Goal: Task Accomplishment & Management: Use online tool/utility

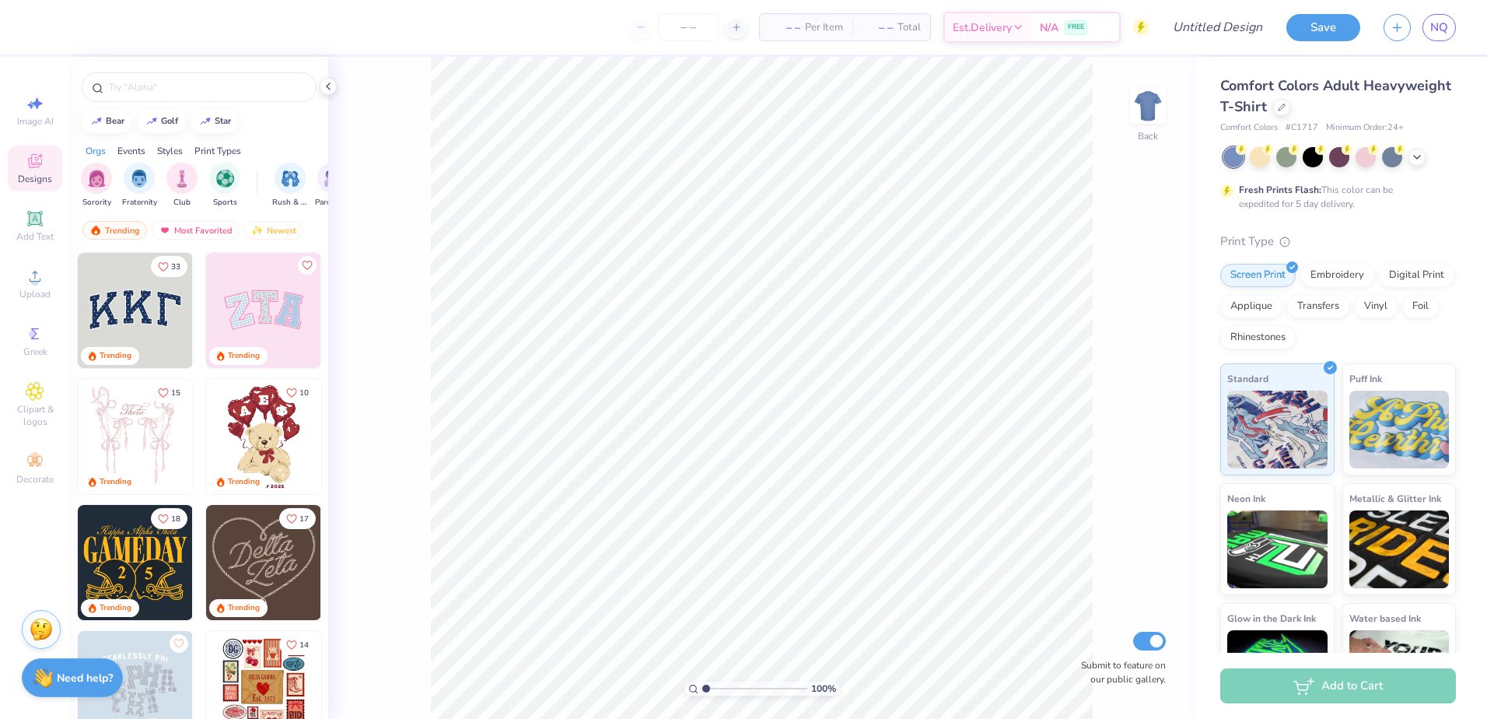
click at [135, 27] on div "– – Per Item – – Total Est. Delivery N/A FREE" at bounding box center [596, 27] width 1106 height 54
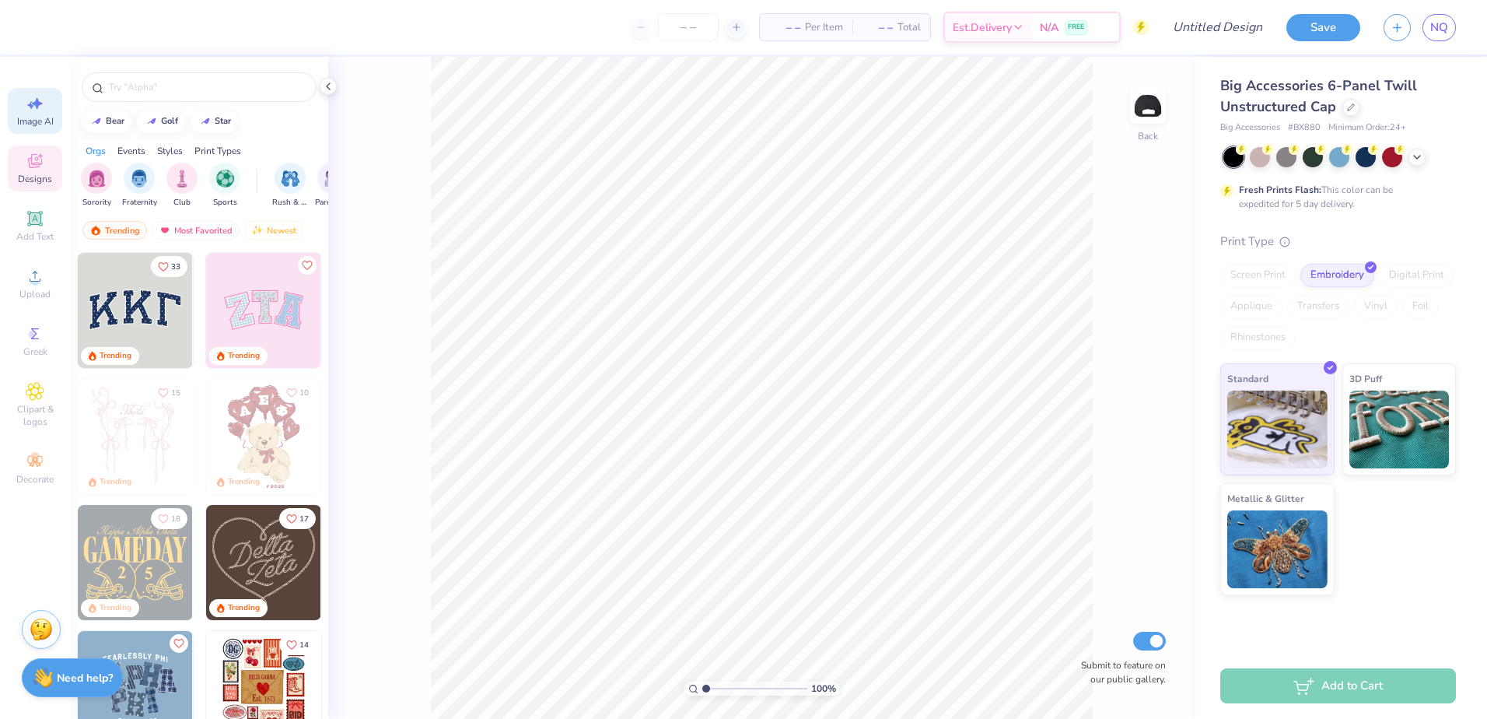
click at [24, 108] on div "Image AI" at bounding box center [35, 111] width 54 height 46
select select "4"
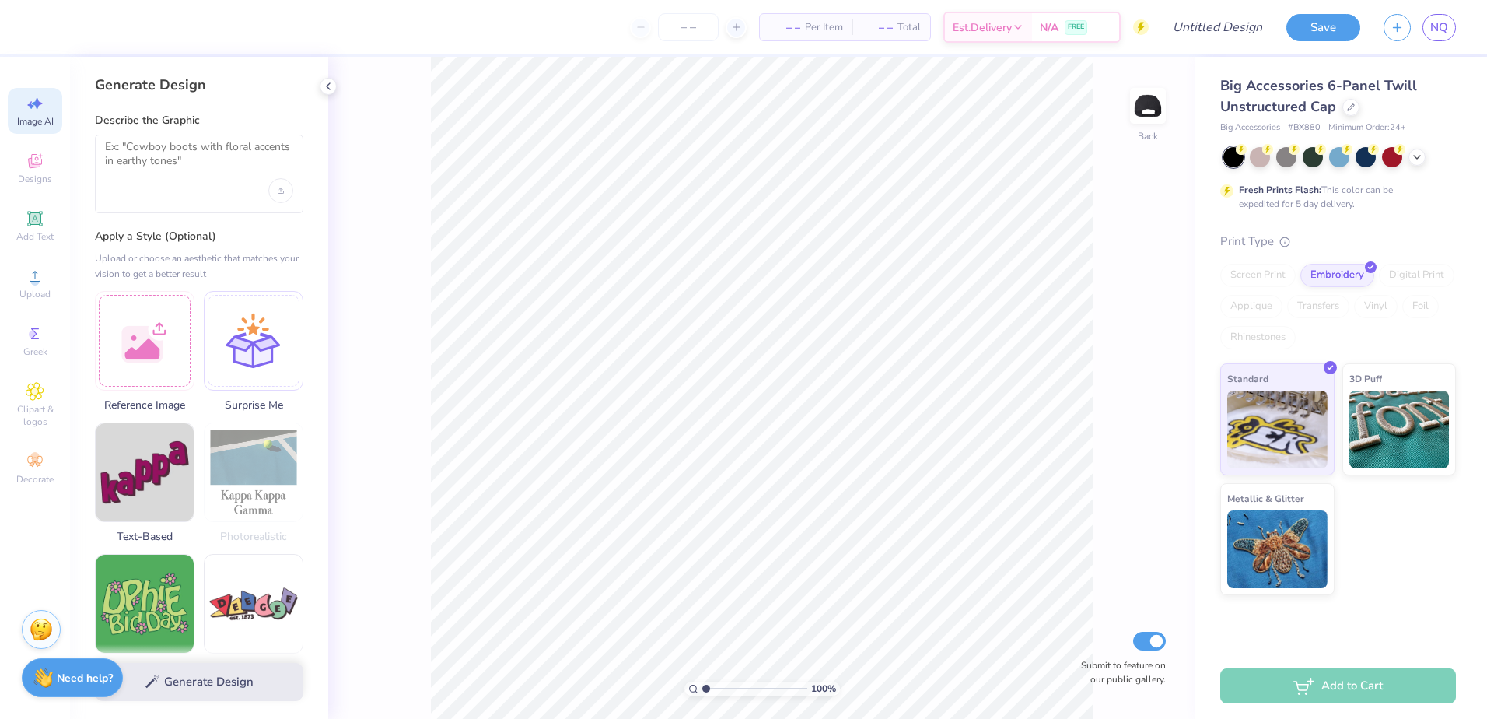
click at [33, 192] on div "Image AI Designs Add Text Upload Greek Clipart & logos Decorate" at bounding box center [35, 290] width 54 height 404
click at [32, 163] on icon at bounding box center [35, 161] width 14 height 14
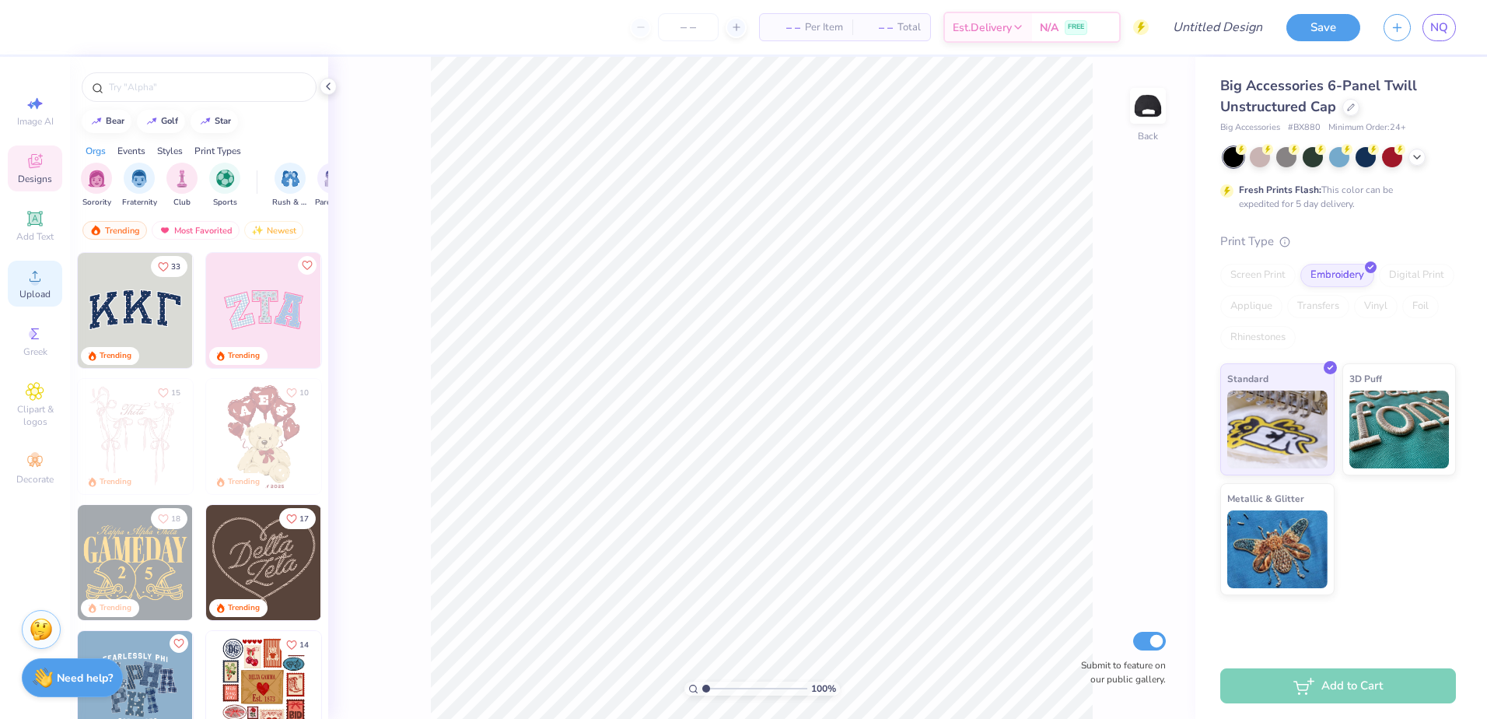
click at [33, 264] on div "Upload" at bounding box center [35, 284] width 54 height 46
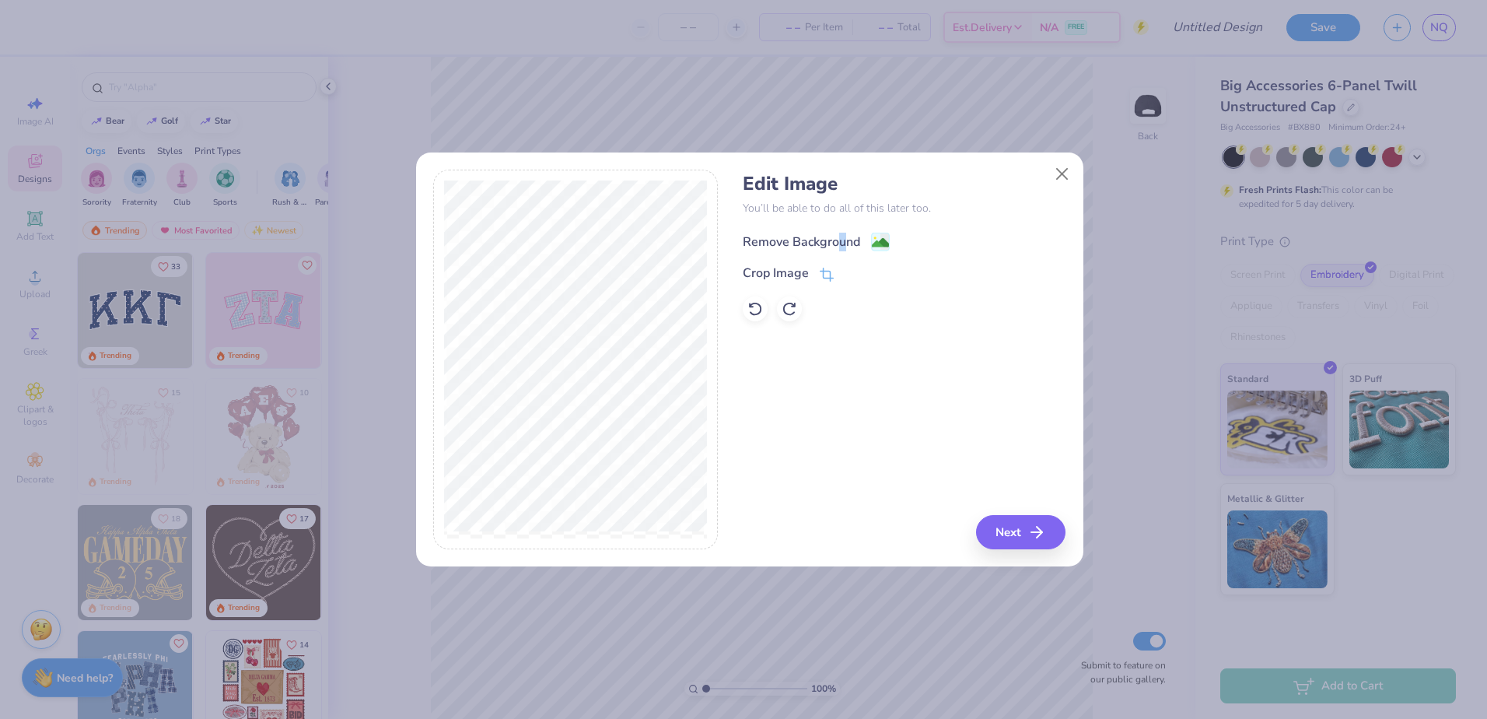
click at [843, 241] on div "Remove Background" at bounding box center [801, 242] width 117 height 19
click at [982, 531] on button "Next" at bounding box center [1023, 532] width 89 height 34
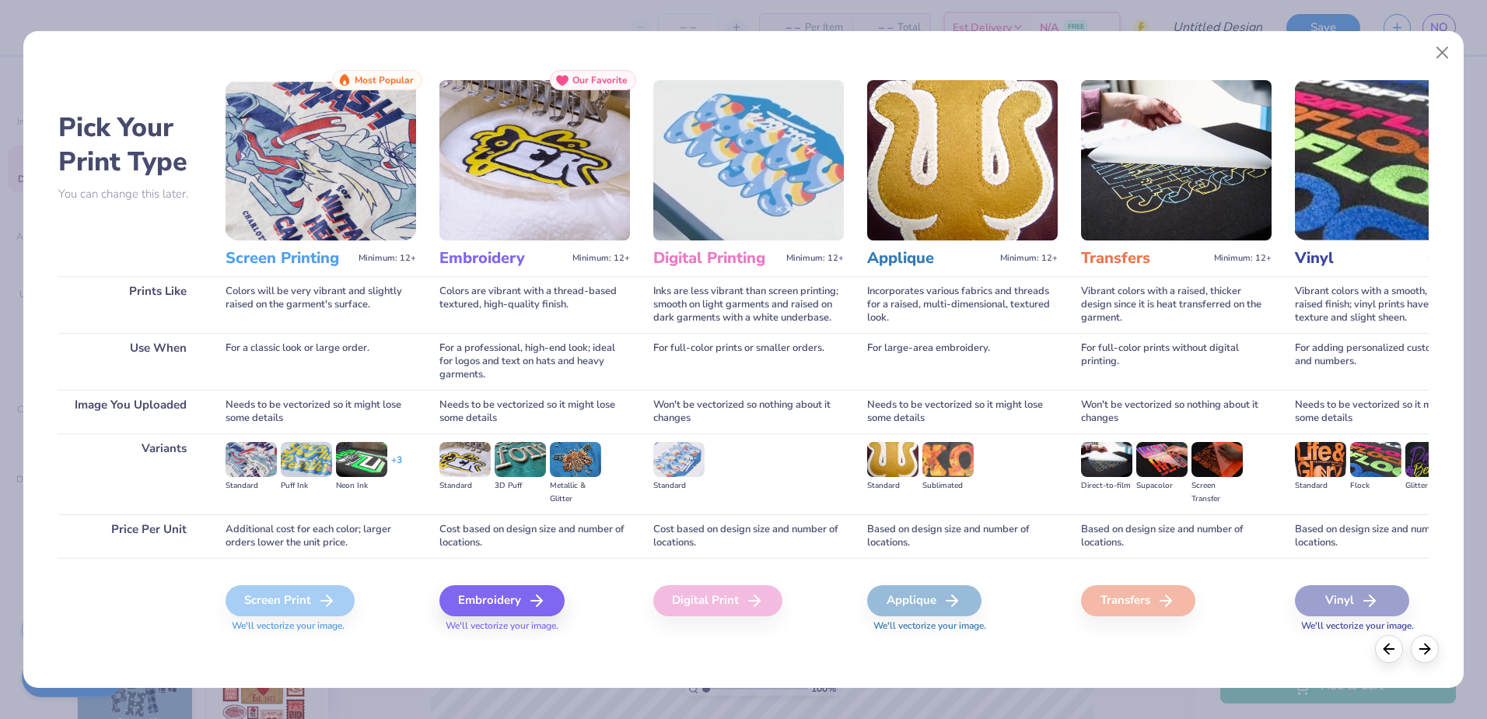
click at [512, 579] on div "Embroidery We'll vectorize your image." at bounding box center [534, 599] width 191 height 83
click at [515, 604] on div "Embroidery" at bounding box center [504, 600] width 125 height 31
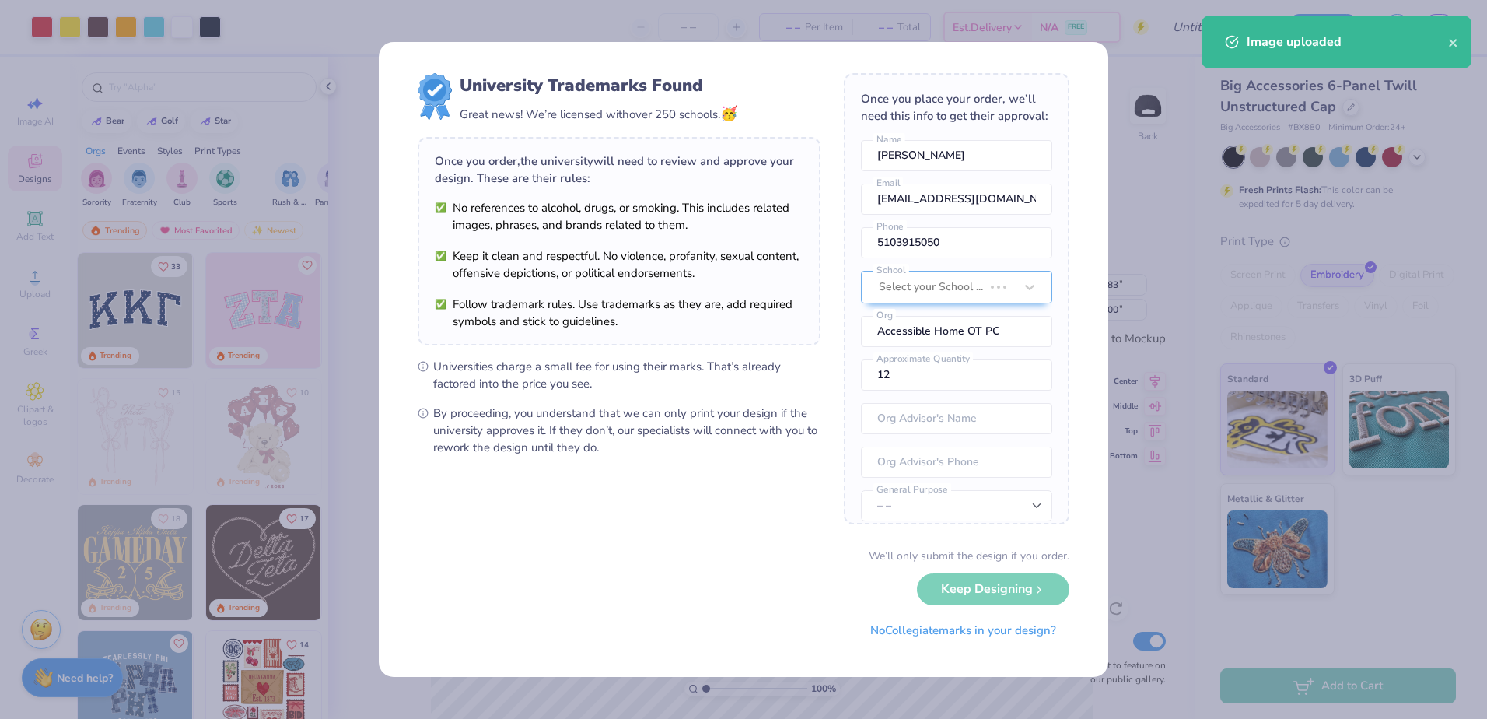
click at [972, 283] on body "Art colors – – Per Item – – Total Est. Delivery N/A FREE Design Title Save NQ I…" at bounding box center [743, 359] width 1487 height 719
type input "3.86"
type input "1.36"
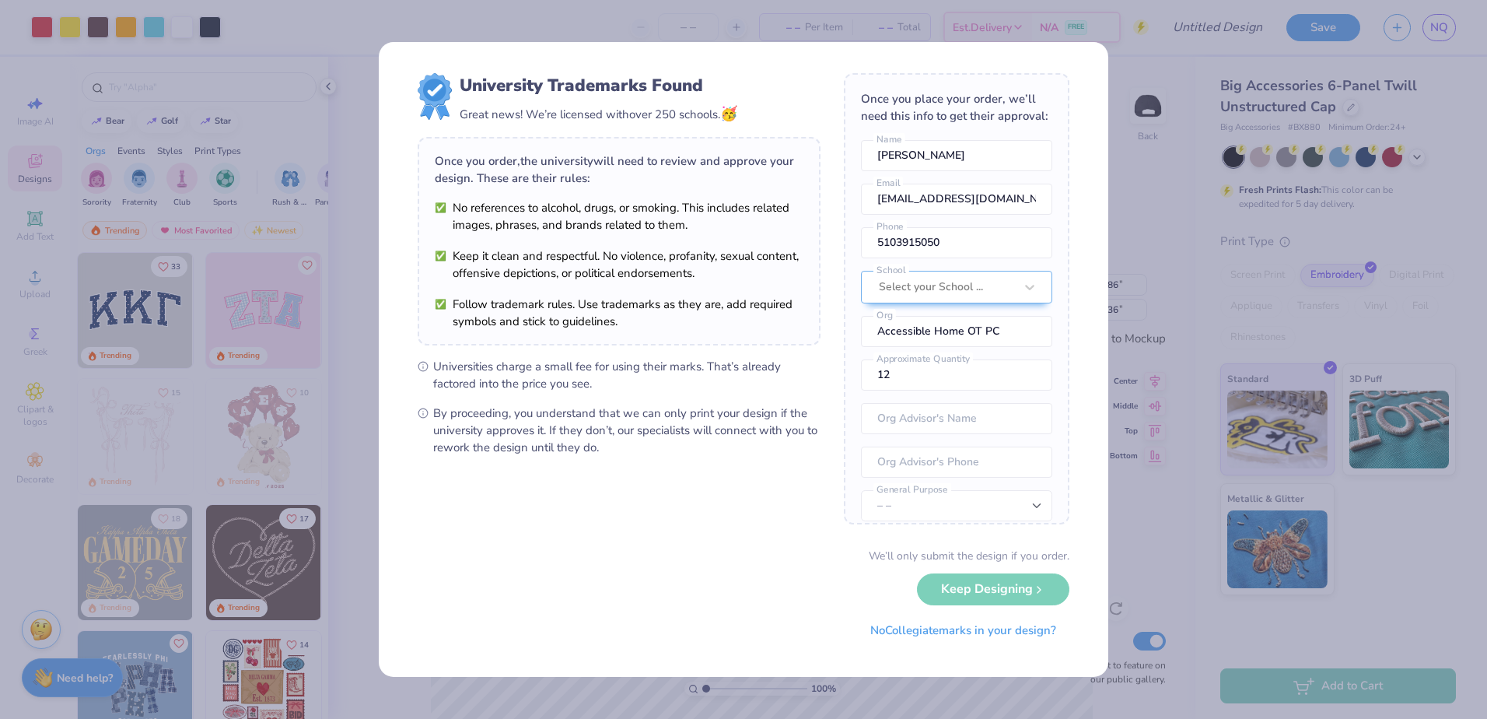
click at [1014, 600] on div "We’ll only submit the design if you order. Keep Designing No Collegiate marks i…" at bounding box center [744, 597] width 652 height 98
click at [947, 297] on div at bounding box center [946, 287] width 135 height 20
click at [947, 297] on div at bounding box center [931, 287] width 104 height 20
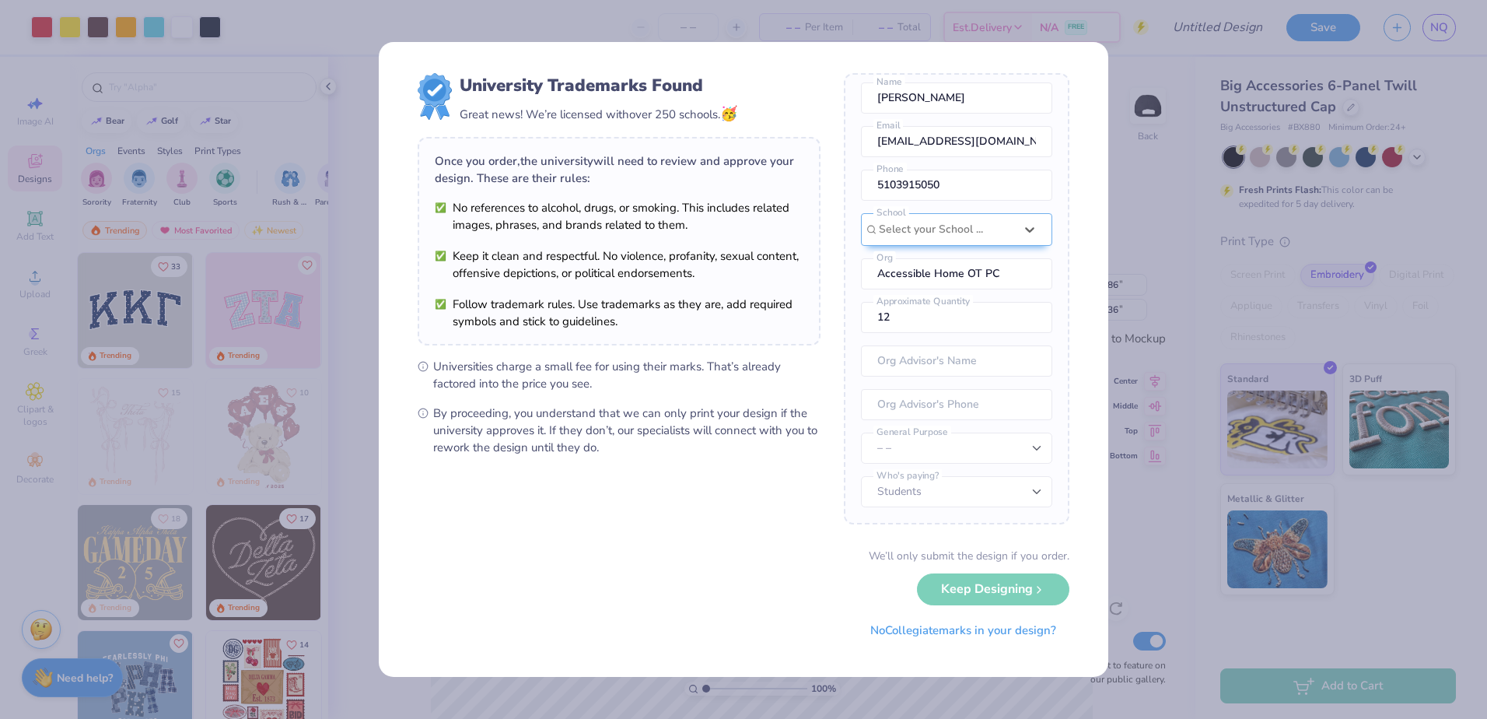
scroll to position [75, 0]
click at [534, 380] on span "Universities charge a small fee for using their marks. That’s already factored …" at bounding box center [626, 375] width 387 height 34
click at [958, 455] on select "– – Member apparel for registered Student Organization / Department / School Fu…" at bounding box center [956, 447] width 191 height 31
click at [961, 370] on input "text" at bounding box center [956, 360] width 191 height 31
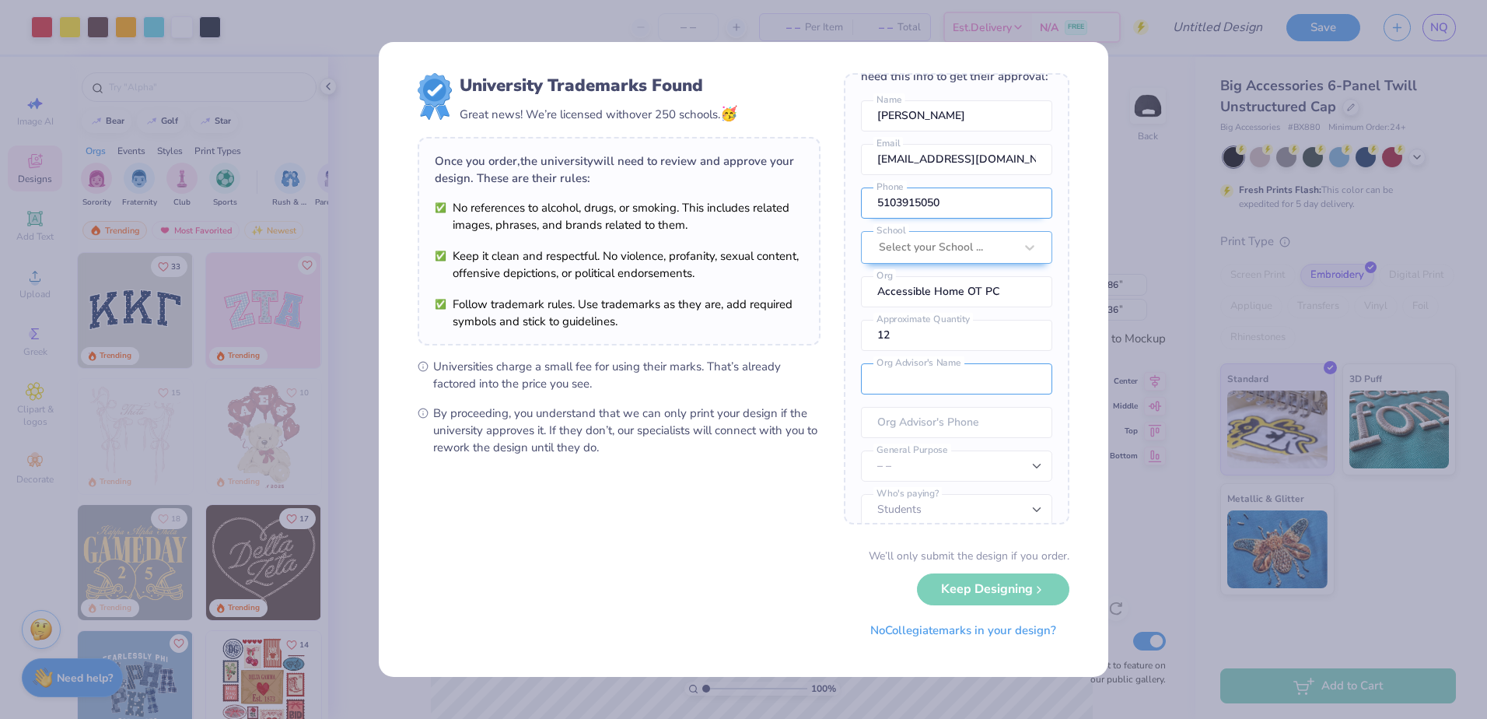
scroll to position [0, 0]
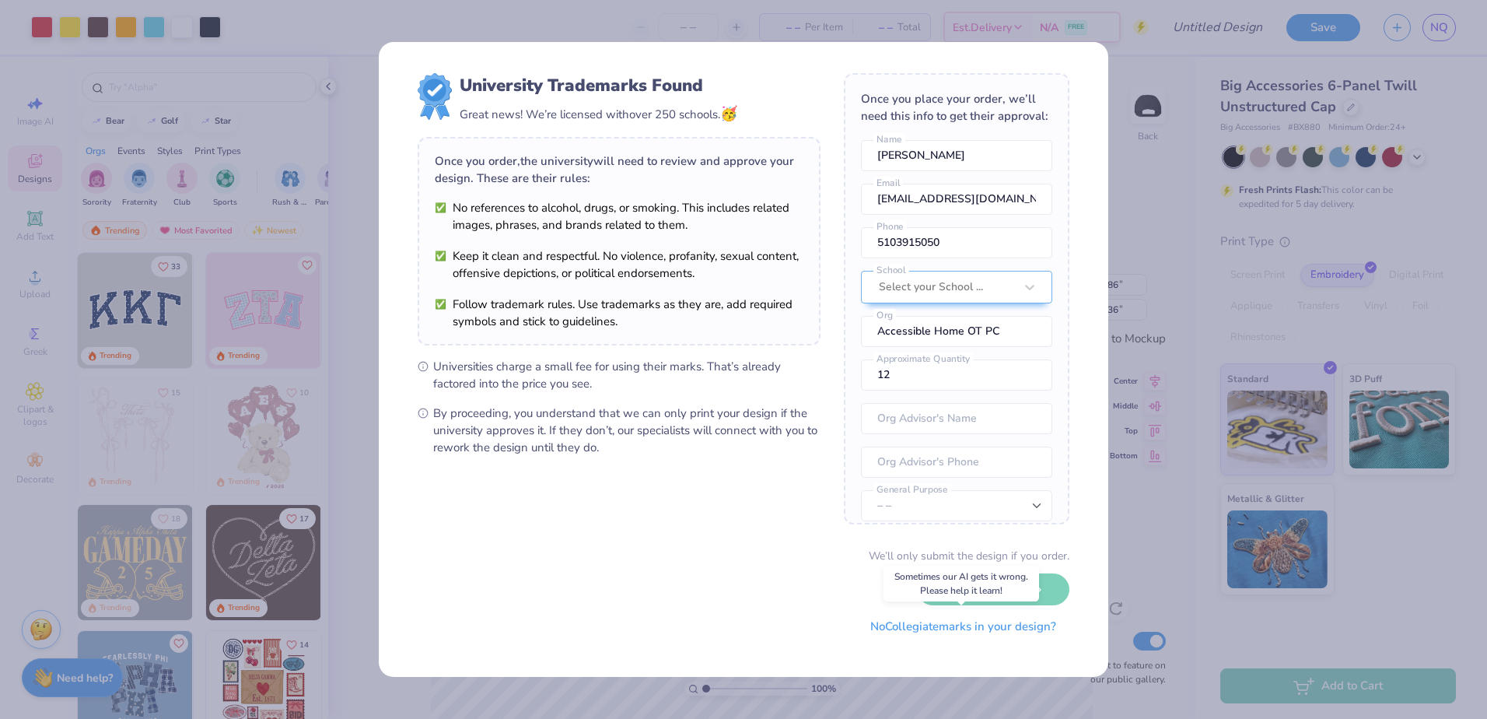
click at [1023, 623] on button "No Collegiate marks in your design?" at bounding box center [963, 627] width 212 height 32
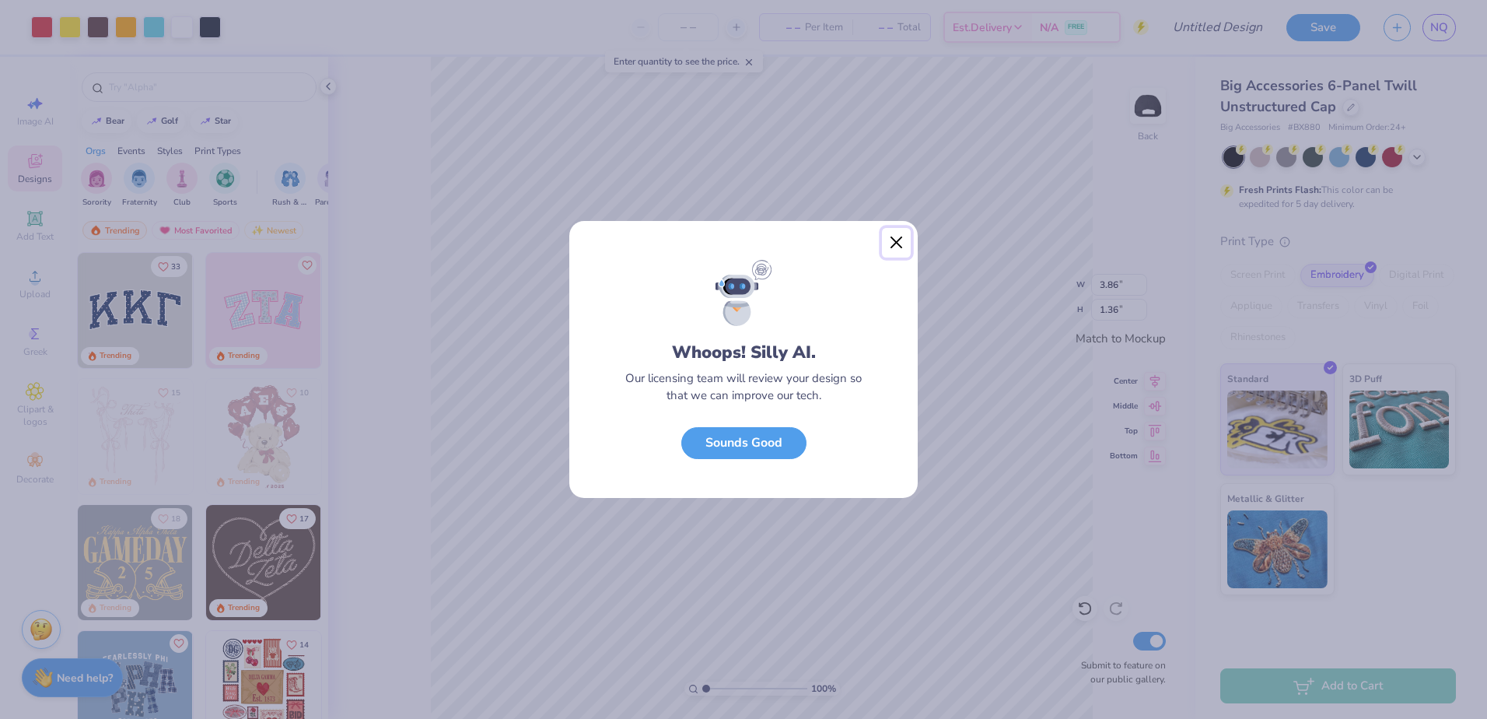
click at [892, 234] on button "Close" at bounding box center [897, 243] width 30 height 30
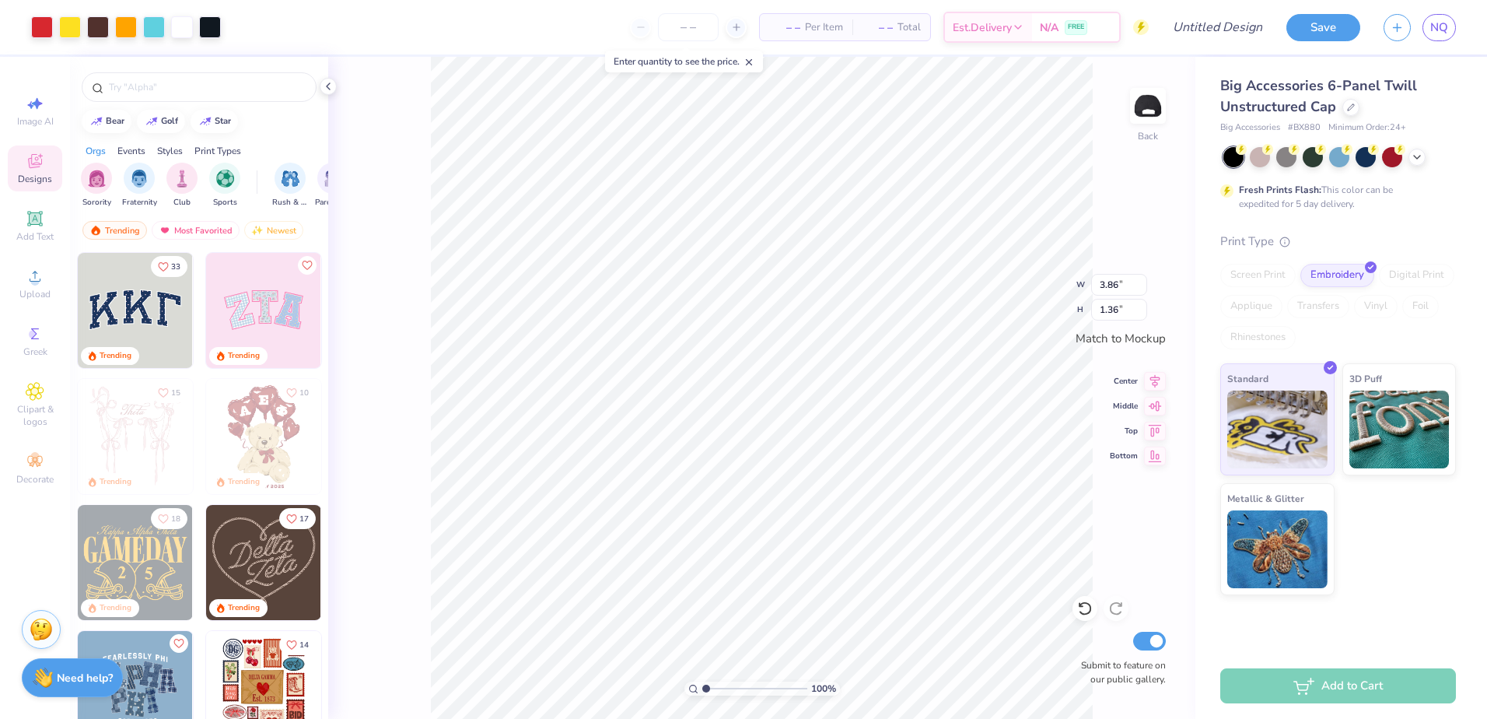
type input "4.24"
type input "1.49"
click at [799, 35] on div "– – Per Item" at bounding box center [806, 27] width 93 height 26
click at [1229, 23] on input "Design Title" at bounding box center [1198, 27] width 152 height 31
type input "Homewood 1"
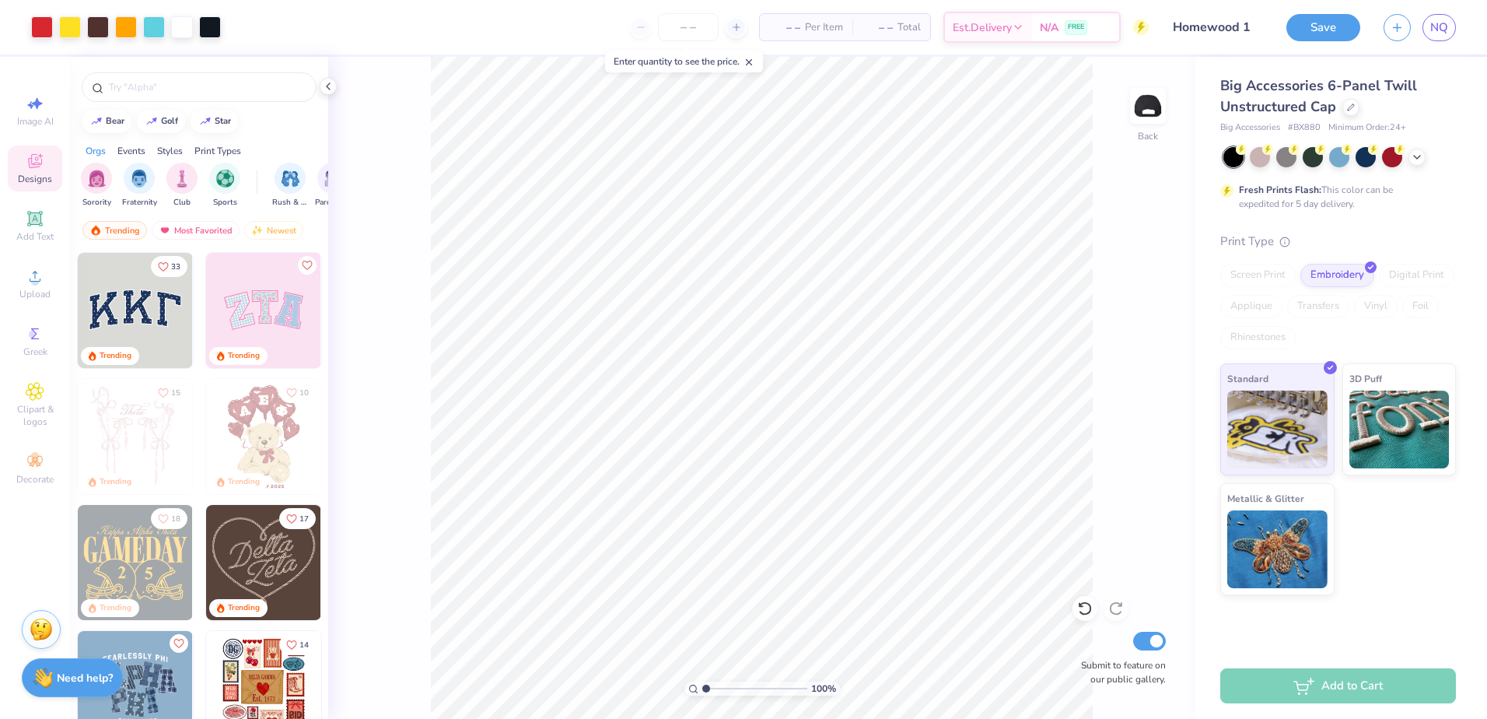
click at [1134, 189] on div "100 % Back Submit to feature on our public gallery." at bounding box center [761, 388] width 867 height 662
type input "0.60"
type input "0.24"
click at [1125, 349] on div "100 % Back W 4.24 4.24 " H 1.49 1.49 " Match to Mockup Center Middle Top Bottom…" at bounding box center [761, 388] width 867 height 662
click at [1315, 19] on button "Save" at bounding box center [1324, 25] width 74 height 27
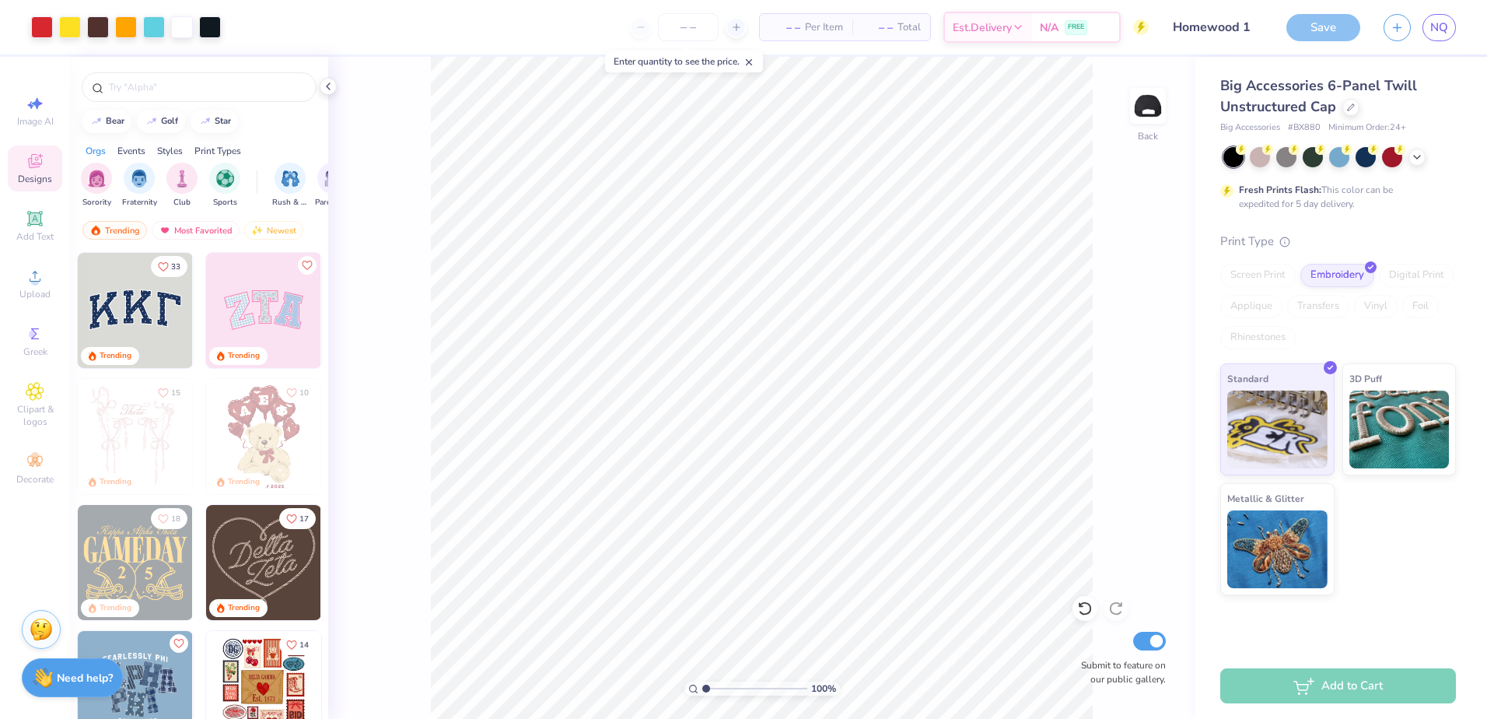
click at [882, 18] on div "– – Total" at bounding box center [892, 27] width 78 height 26
click at [815, 30] on span "Per Item" at bounding box center [824, 27] width 38 height 16
click at [666, 63] on div "Enter quantity to see the price." at bounding box center [684, 62] width 158 height 22
click at [669, 25] on input "number" at bounding box center [688, 27] width 61 height 28
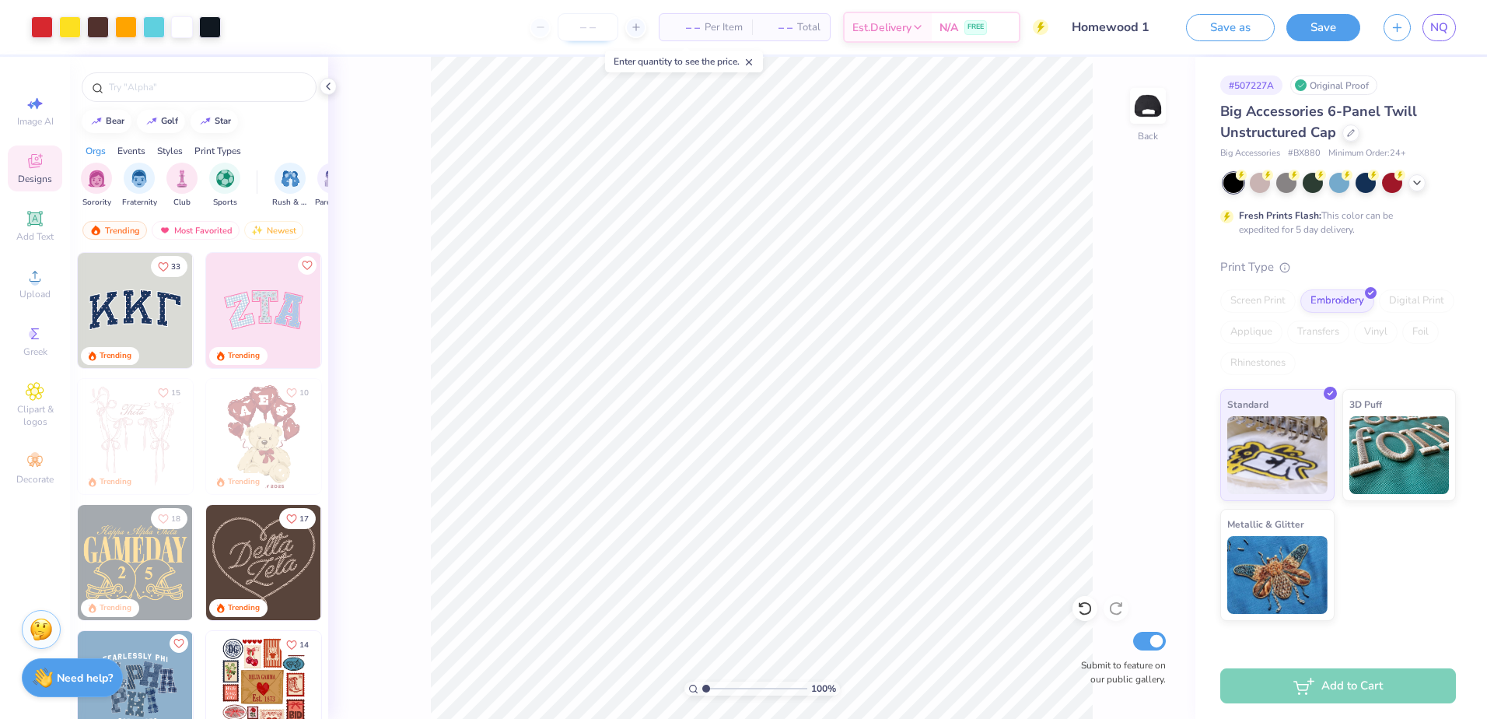
click at [588, 27] on input "number" at bounding box center [588, 27] width 61 height 28
click at [559, 30] on input "number" at bounding box center [588, 27] width 61 height 28
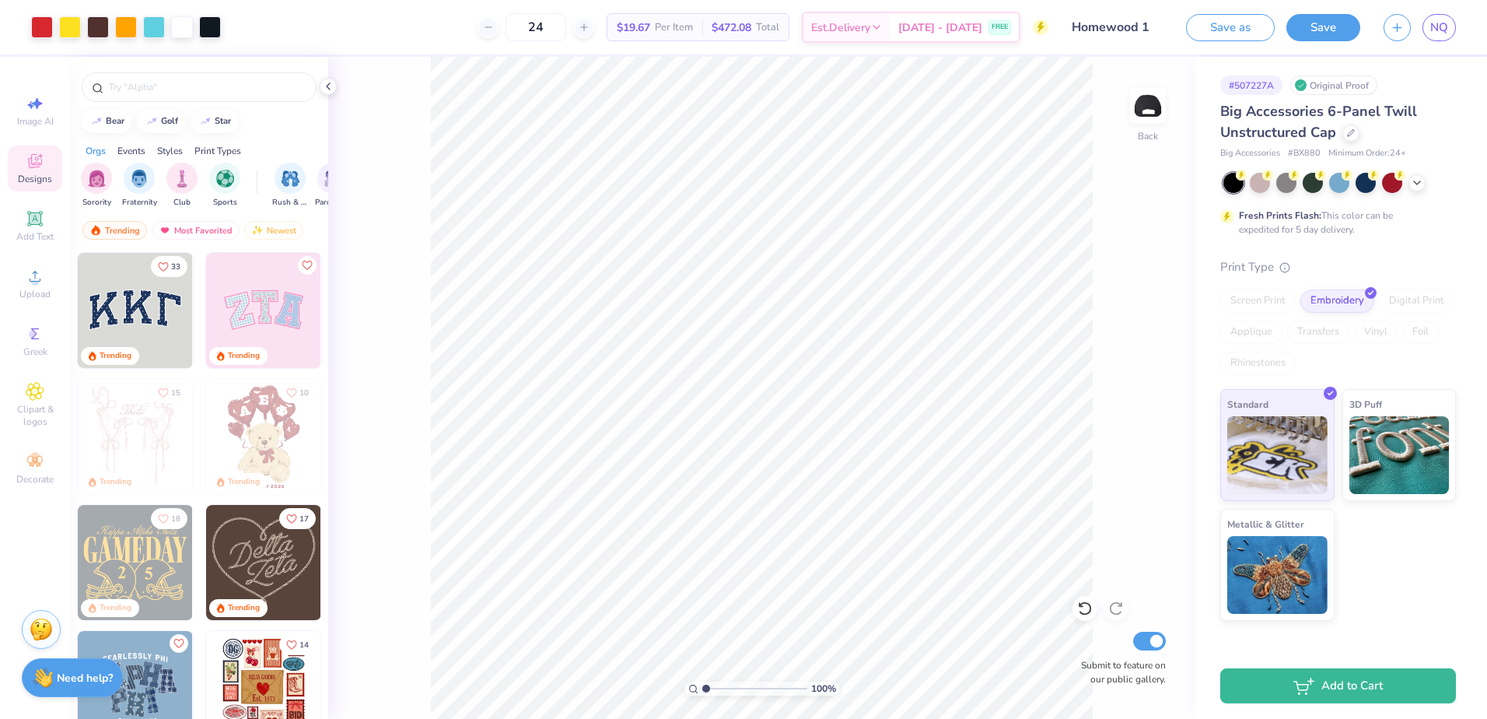
type input "24"
click at [1321, 23] on button "Save" at bounding box center [1324, 25] width 74 height 27
click at [1402, 35] on button "button" at bounding box center [1397, 25] width 27 height 27
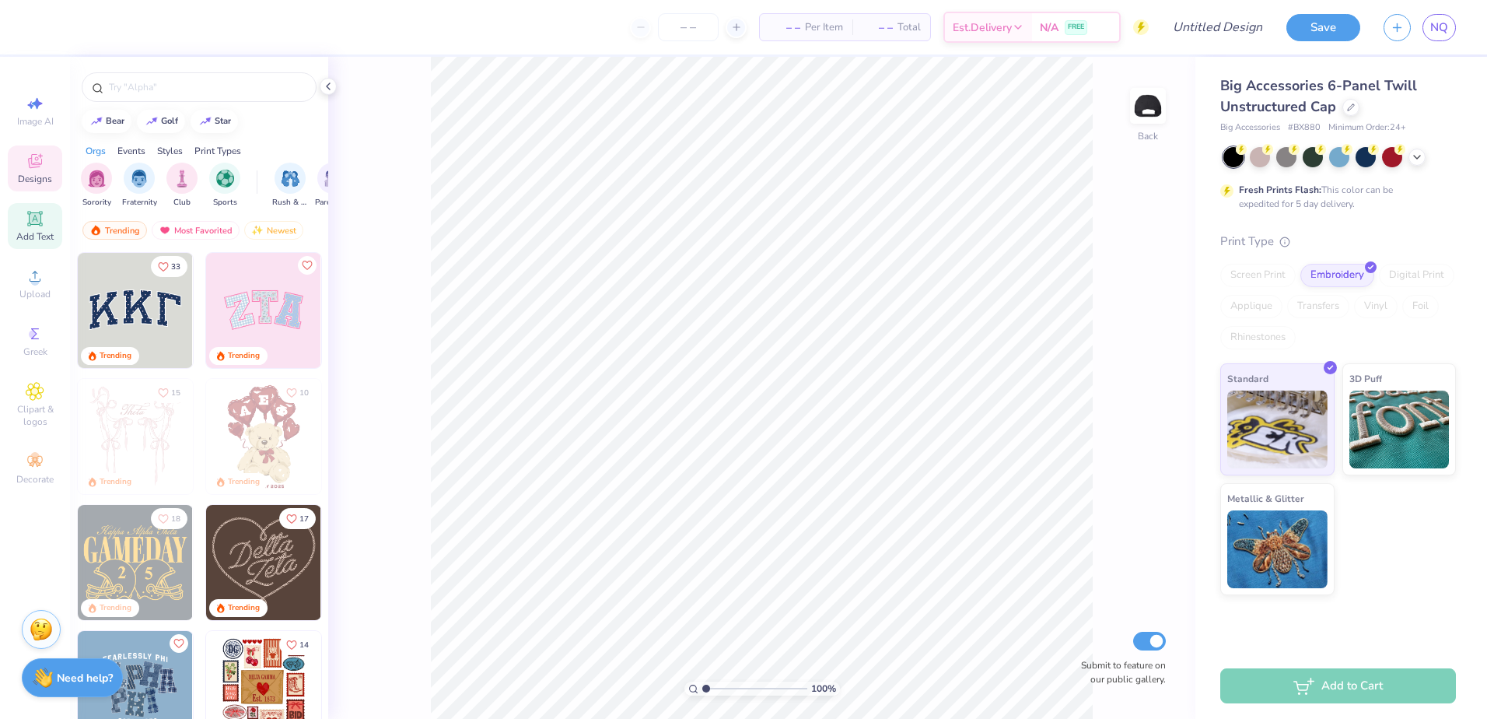
click at [35, 222] on icon at bounding box center [35, 218] width 12 height 12
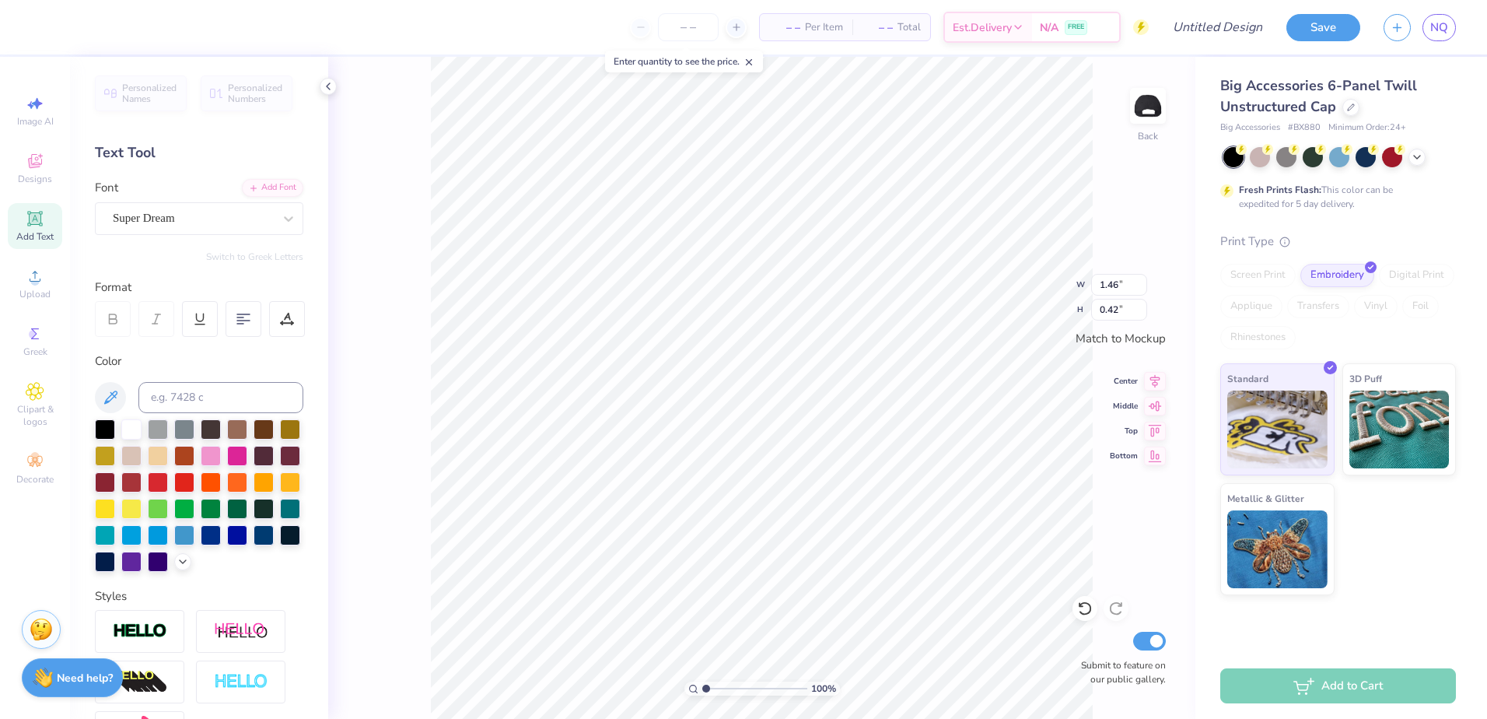
scroll to position [13, 2]
type textarea "HOMEWOOD"
click at [248, 219] on div "Super Dream" at bounding box center [192, 218] width 163 height 24
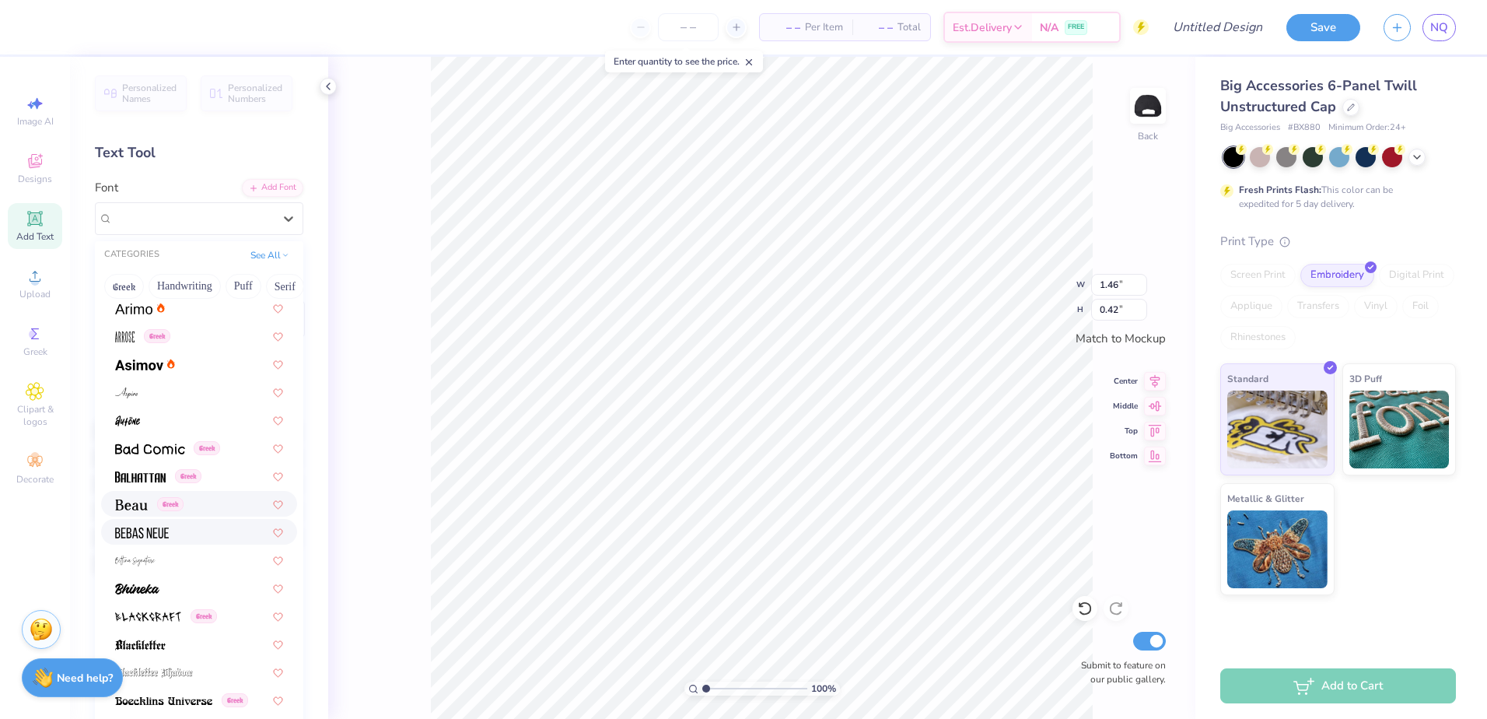
scroll to position [544, 0]
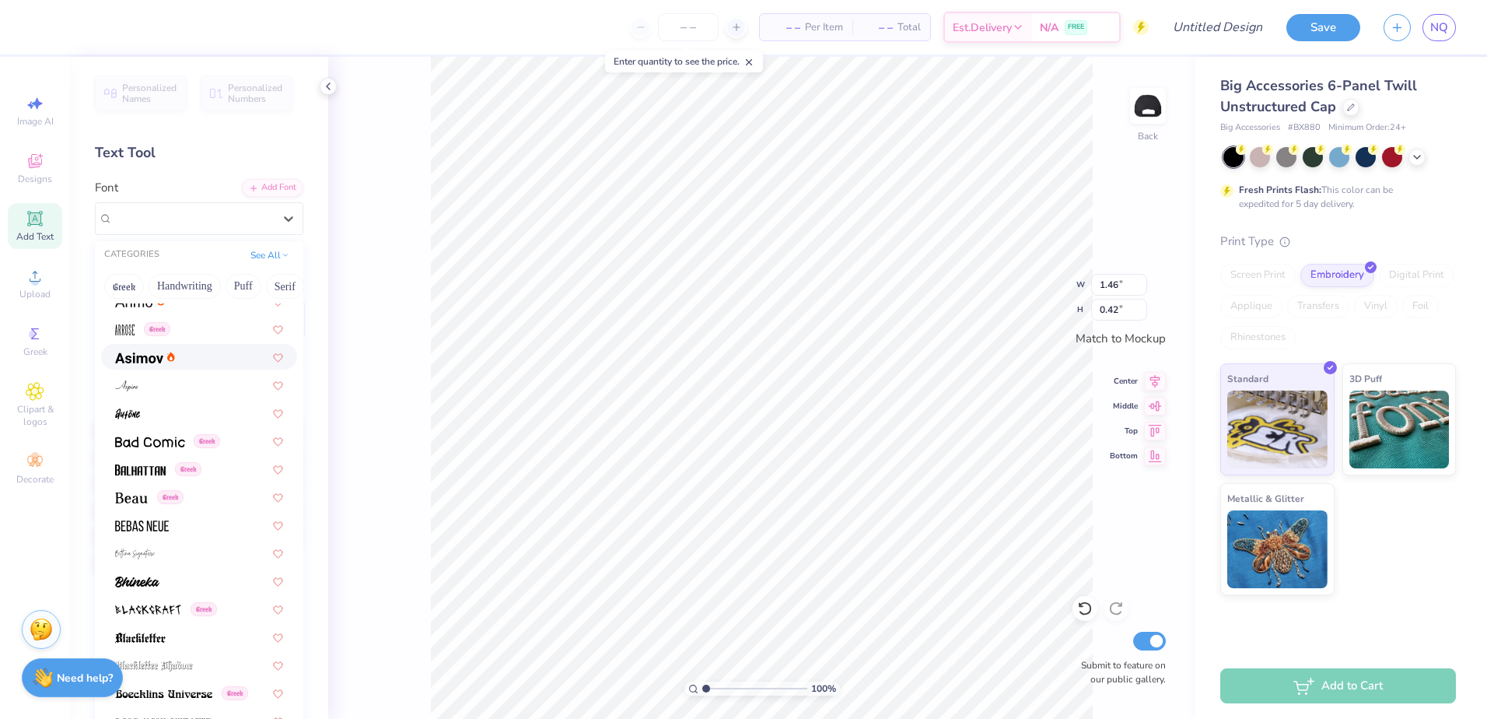
click at [129, 352] on img at bounding box center [139, 357] width 48 height 11
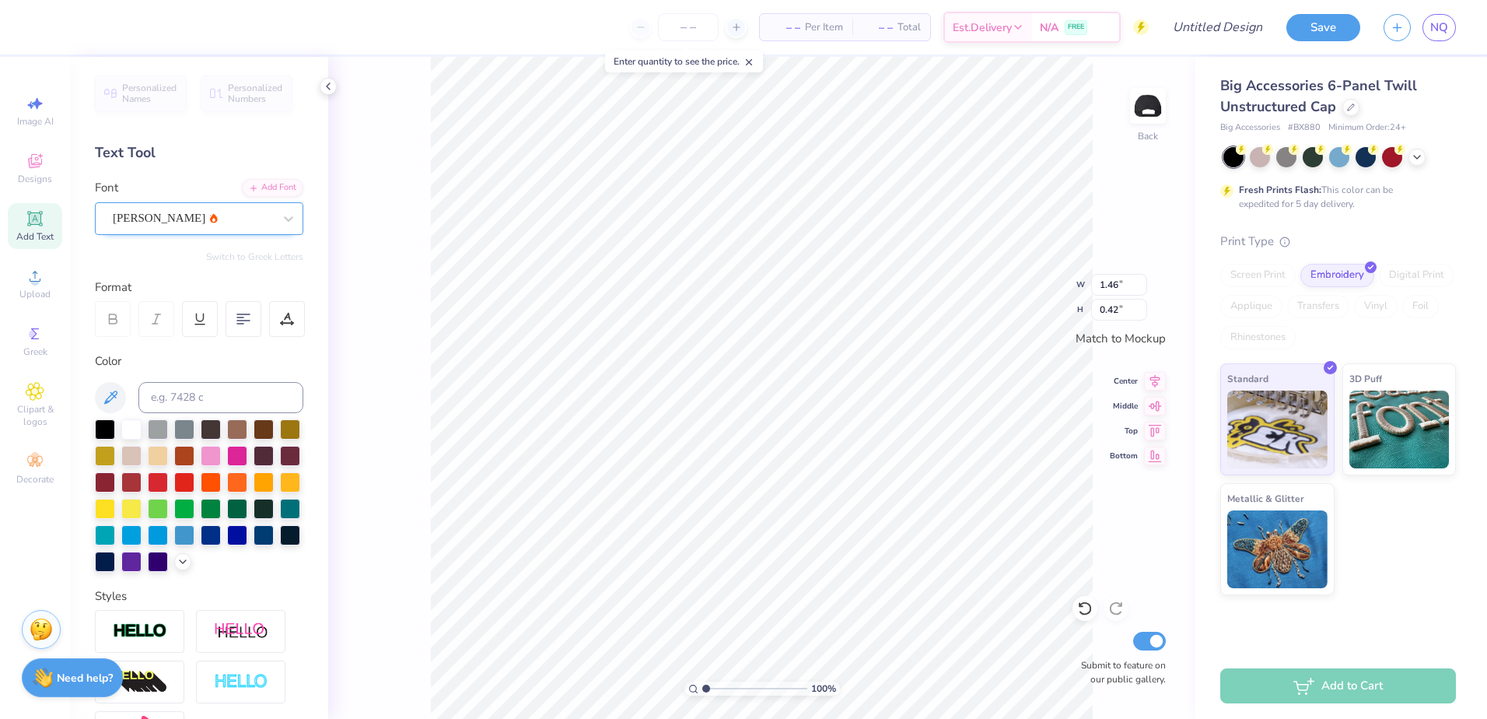
click at [236, 231] on div "Asimov" at bounding box center [199, 218] width 208 height 33
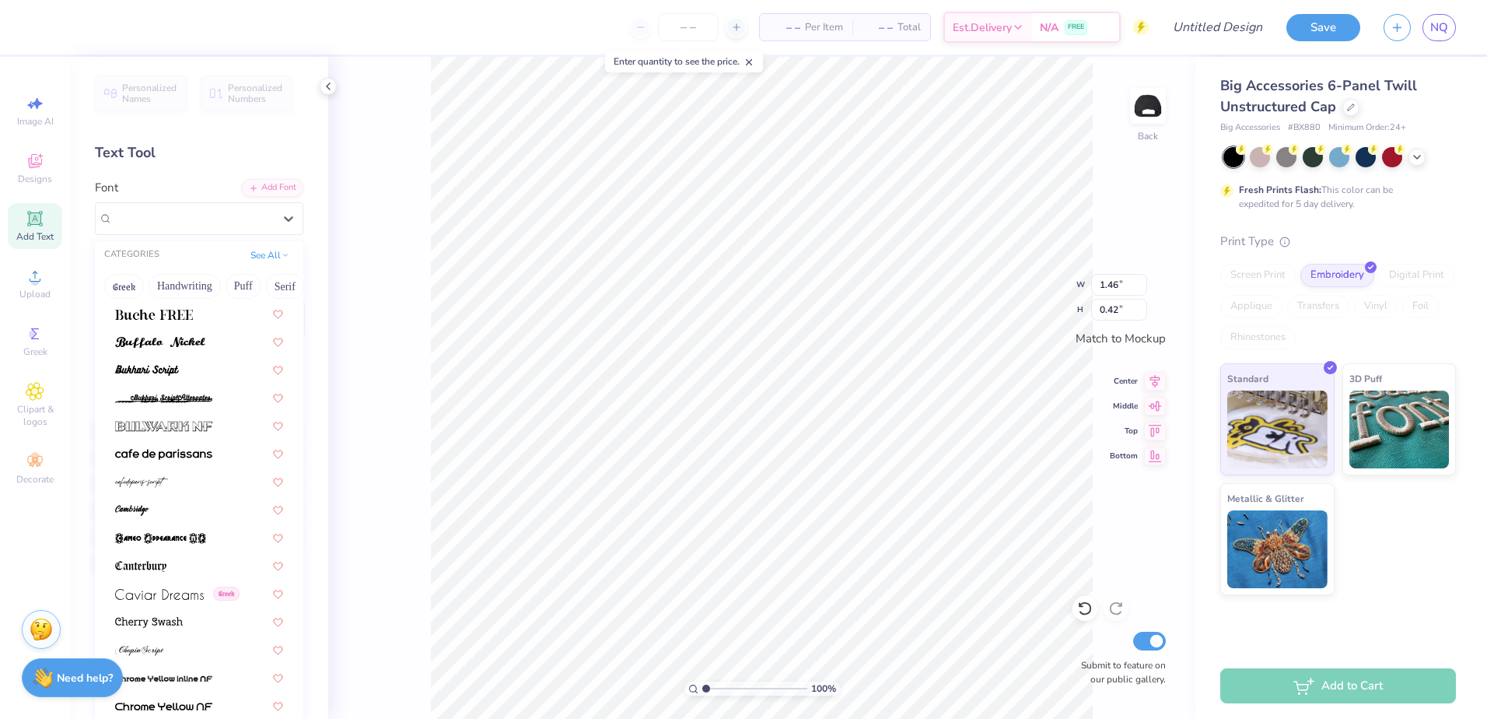
scroll to position [1400, 0]
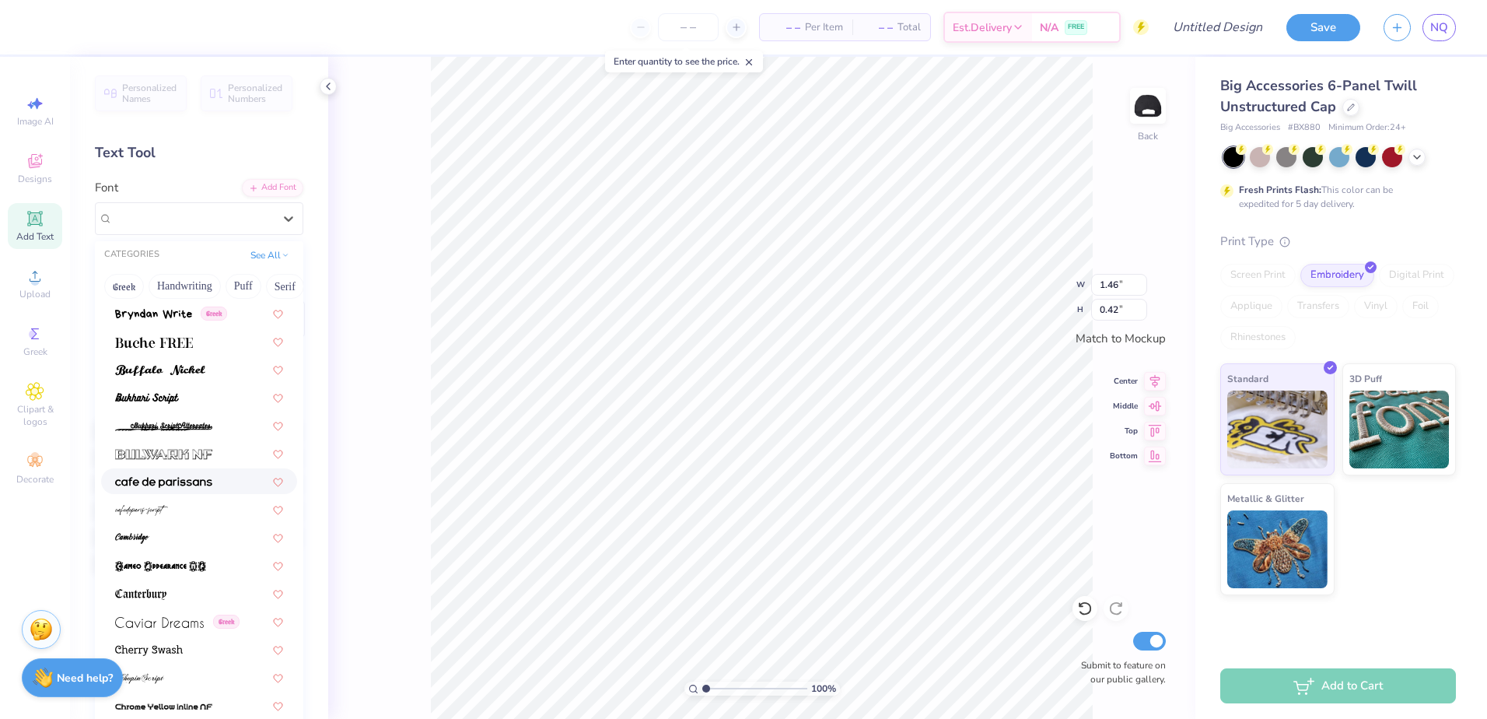
click at [191, 472] on div at bounding box center [199, 481] width 196 height 26
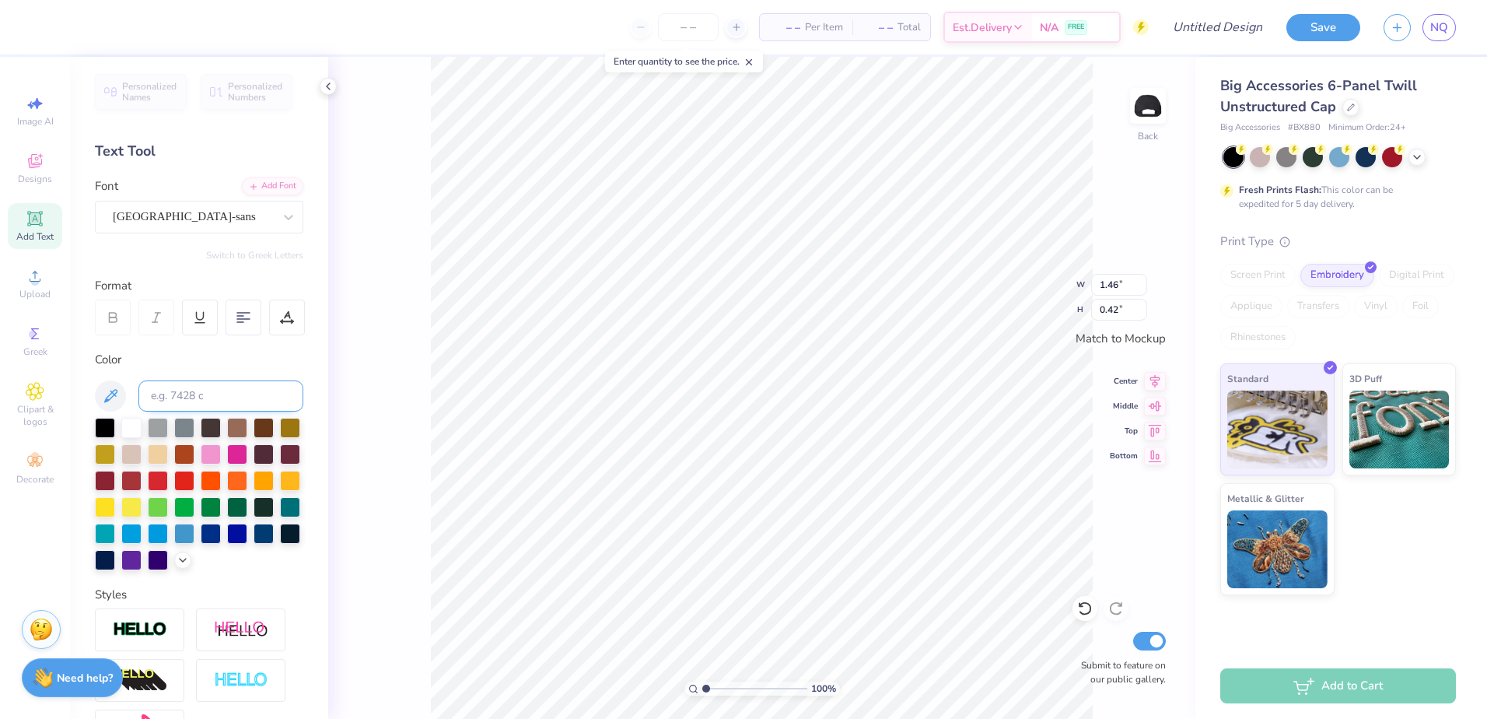
scroll to position [0, 0]
click at [115, 359] on div "Color" at bounding box center [199, 361] width 208 height 18
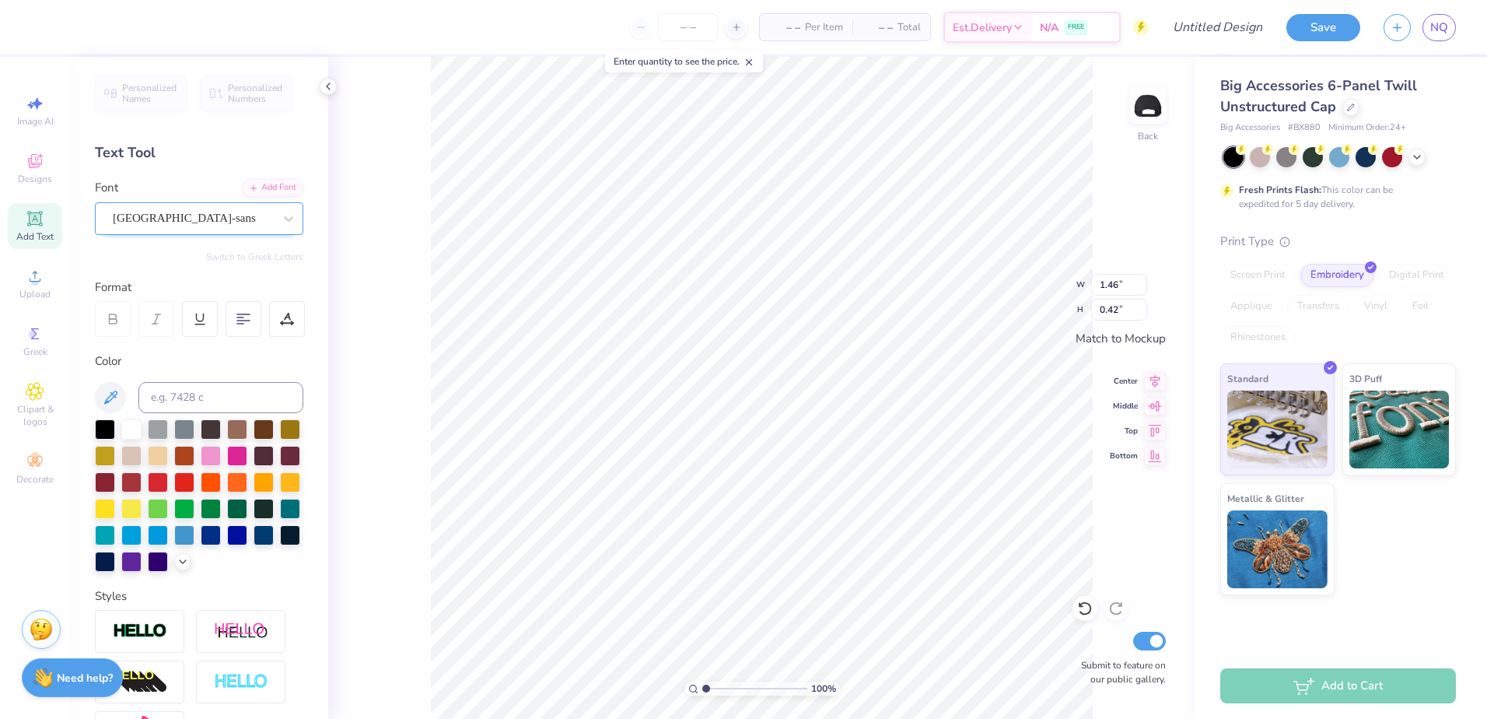
click at [185, 219] on div "cafe de paris-sans" at bounding box center [192, 218] width 163 height 24
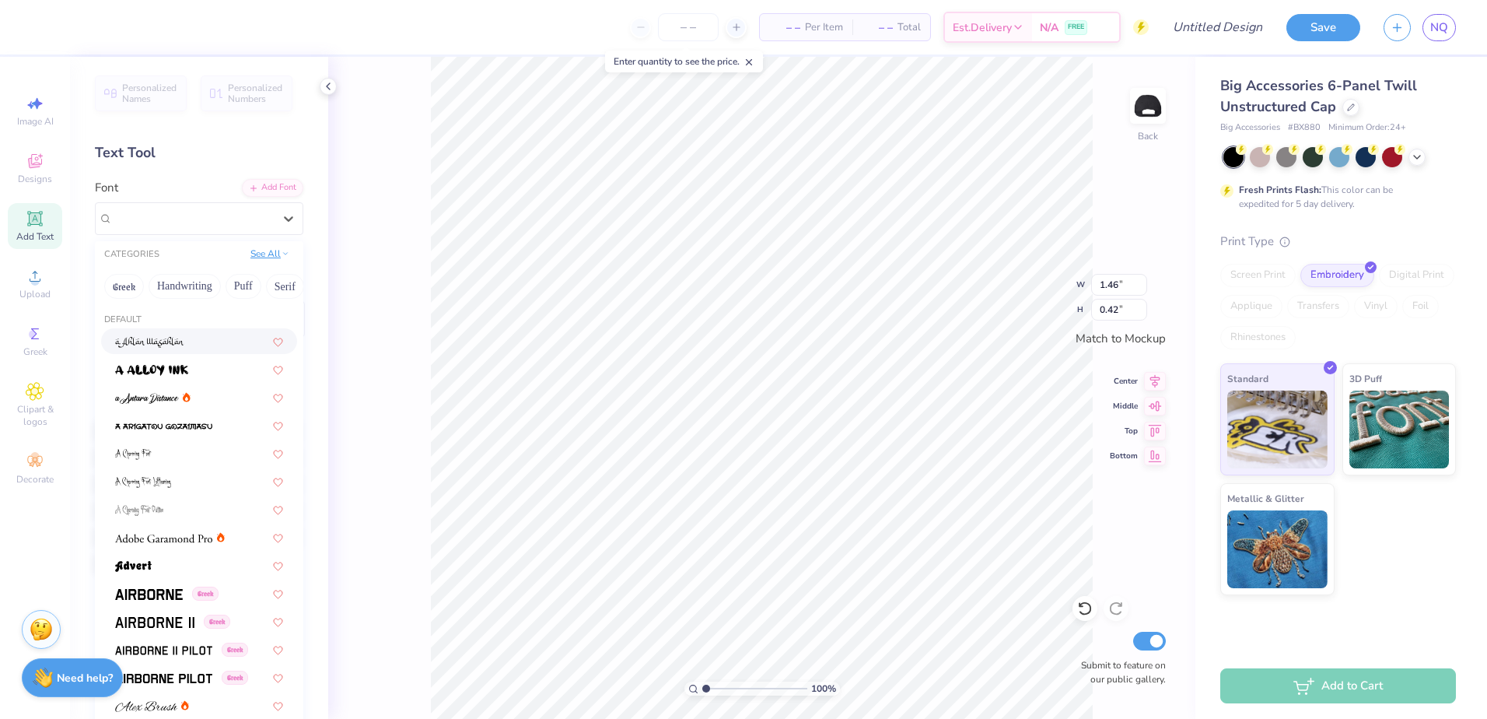
click at [269, 259] on button "See All" at bounding box center [270, 254] width 48 height 16
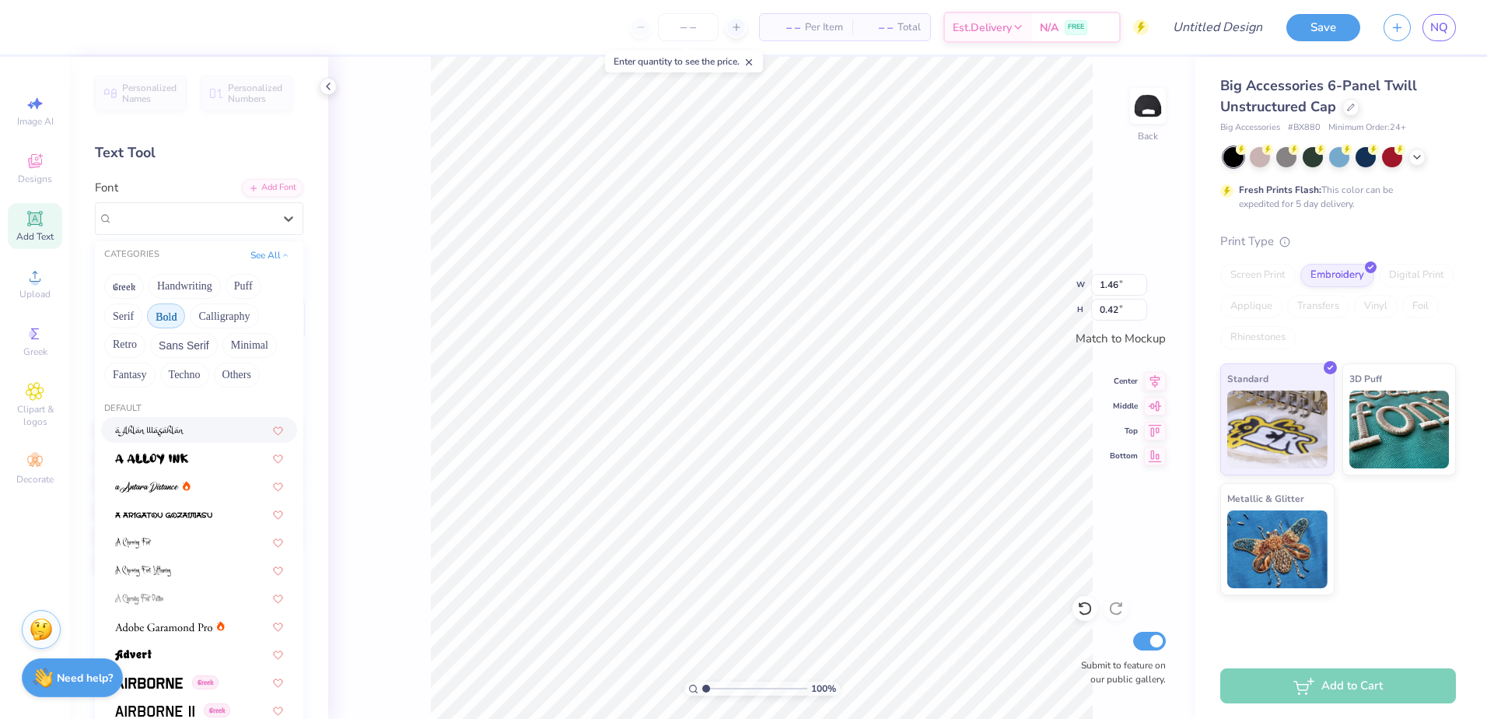
click at [164, 313] on button "Bold" at bounding box center [166, 315] width 38 height 25
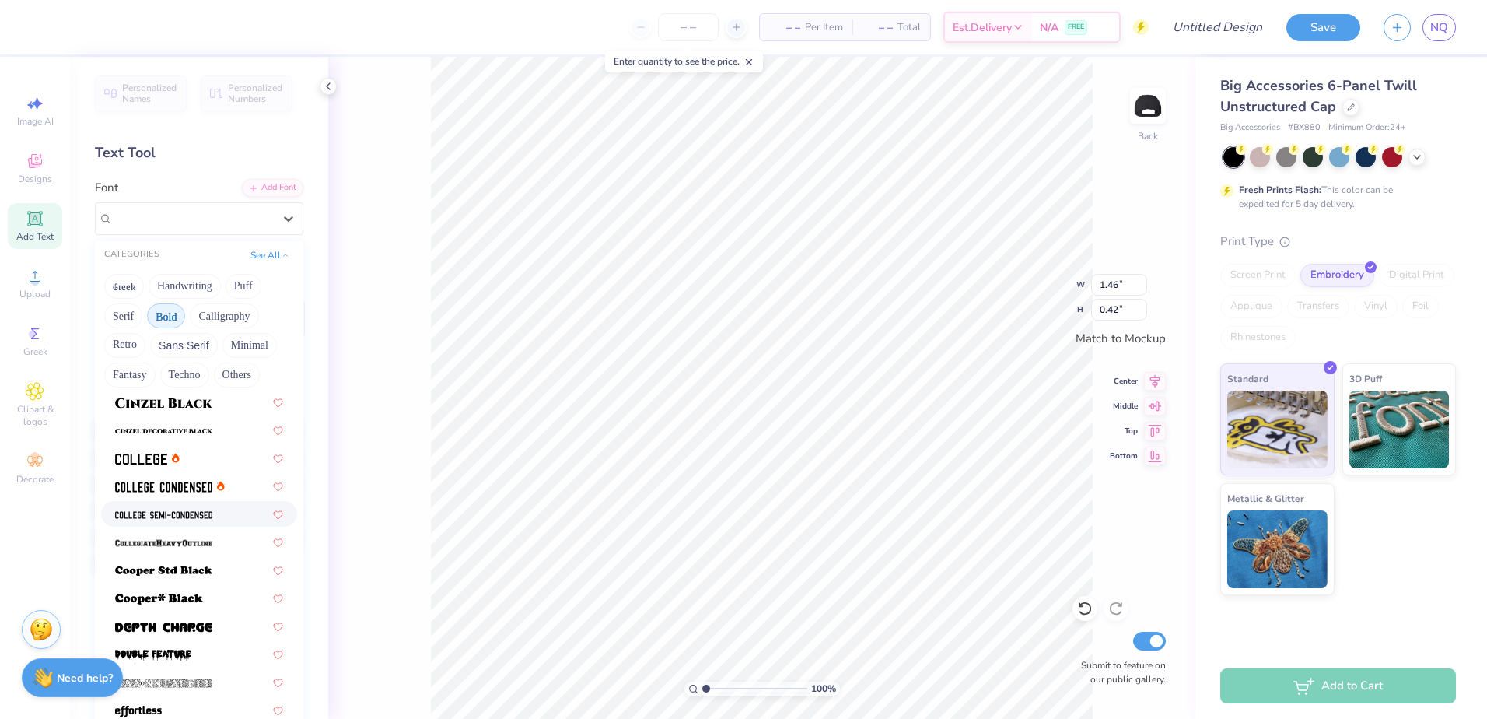
scroll to position [156, 0]
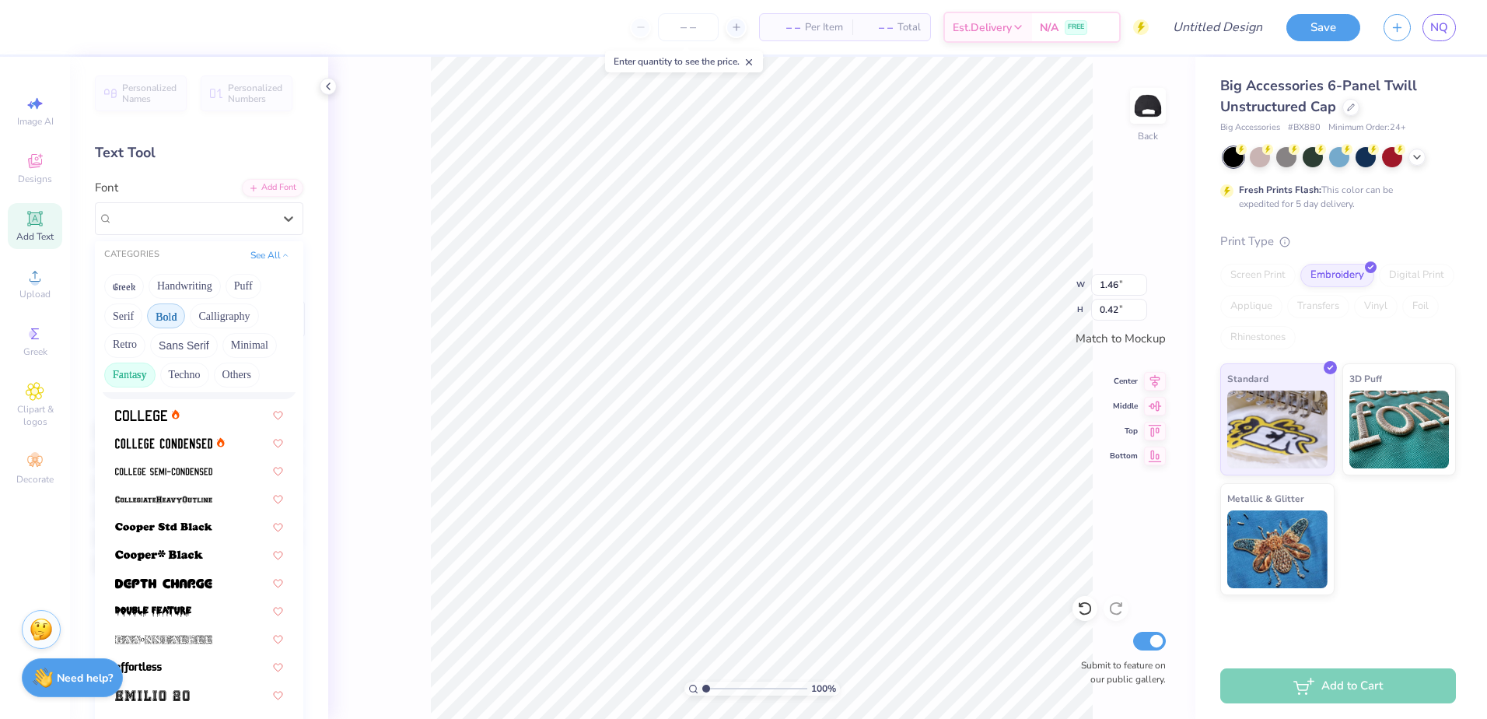
click at [140, 382] on button "Fantasy" at bounding box center [129, 374] width 51 height 25
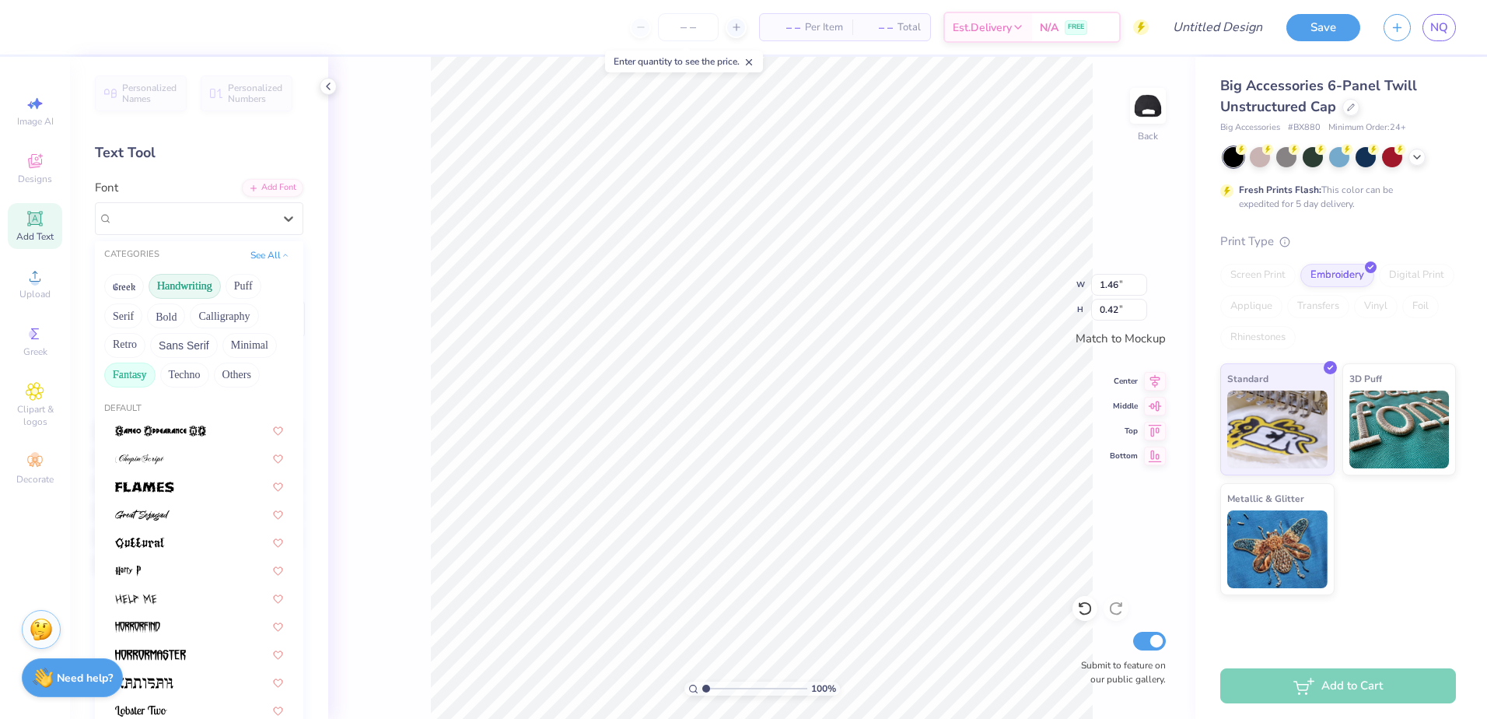
click at [158, 290] on button "Handwriting" at bounding box center [185, 286] width 72 height 25
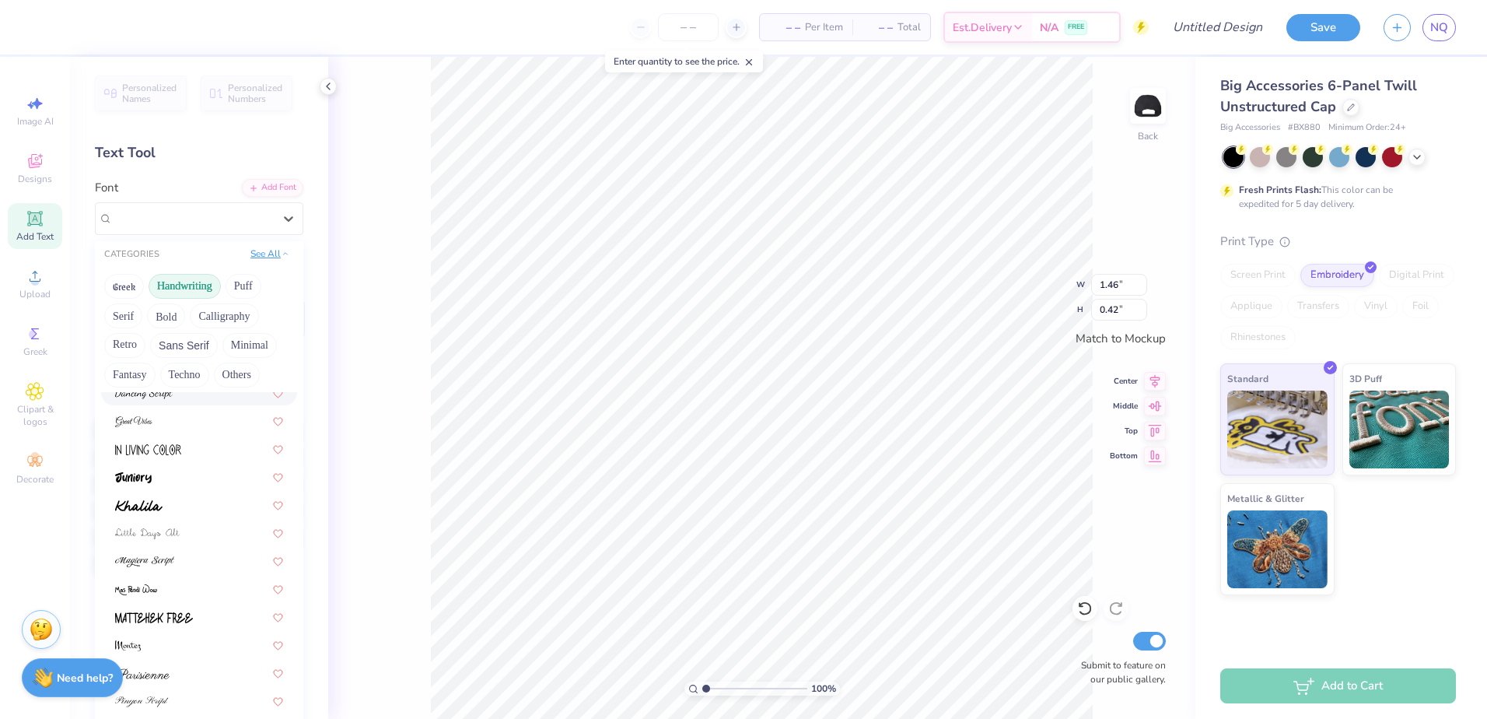
click at [261, 254] on button "See All" at bounding box center [270, 254] width 48 height 16
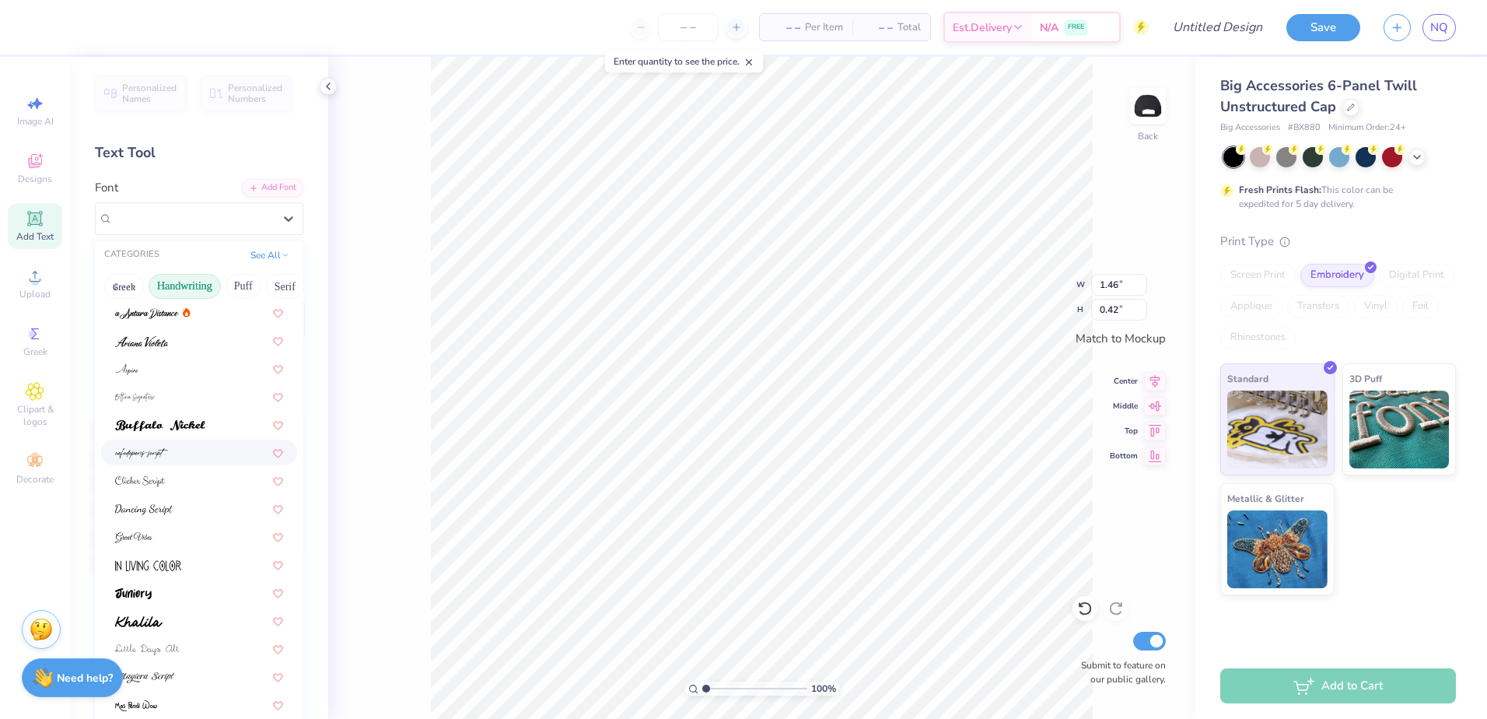
scroll to position [0, 0]
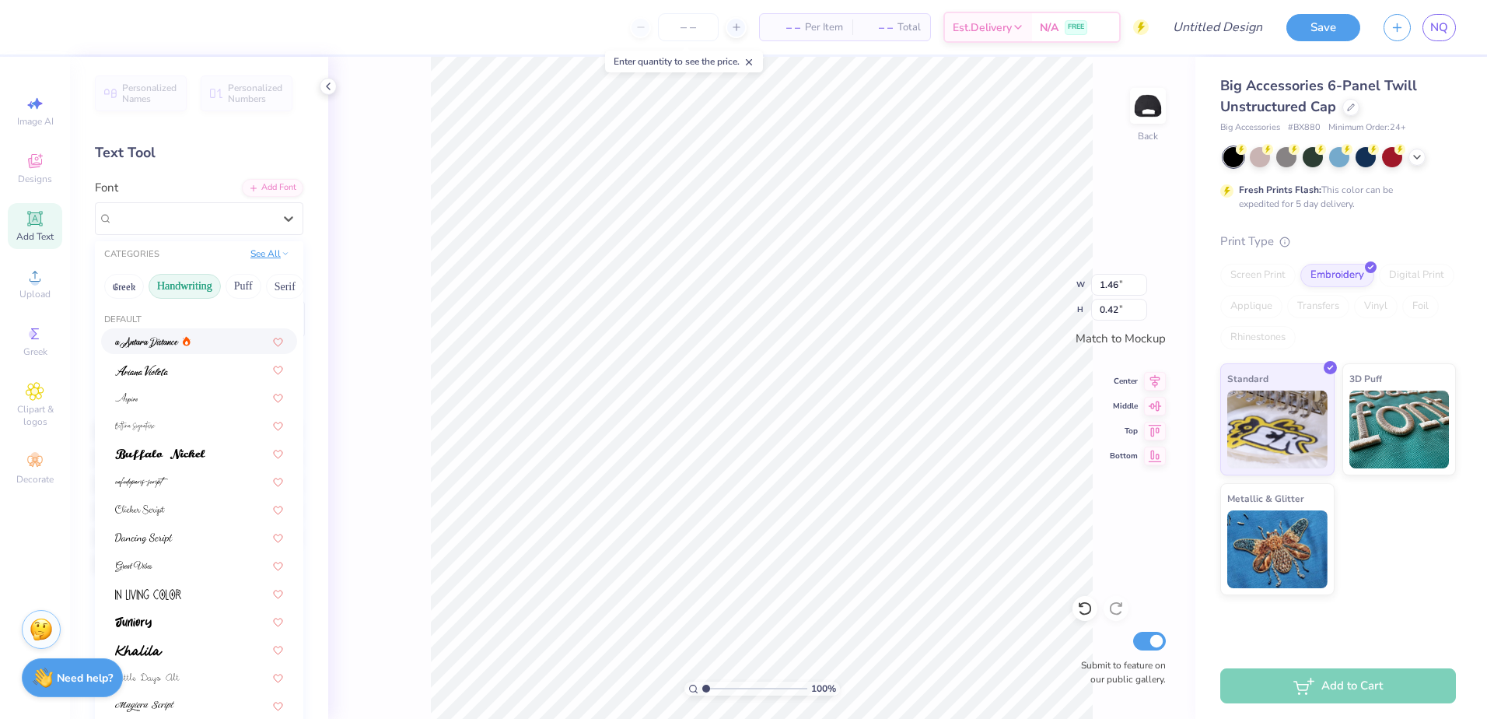
click at [258, 257] on button "See All" at bounding box center [270, 254] width 48 height 16
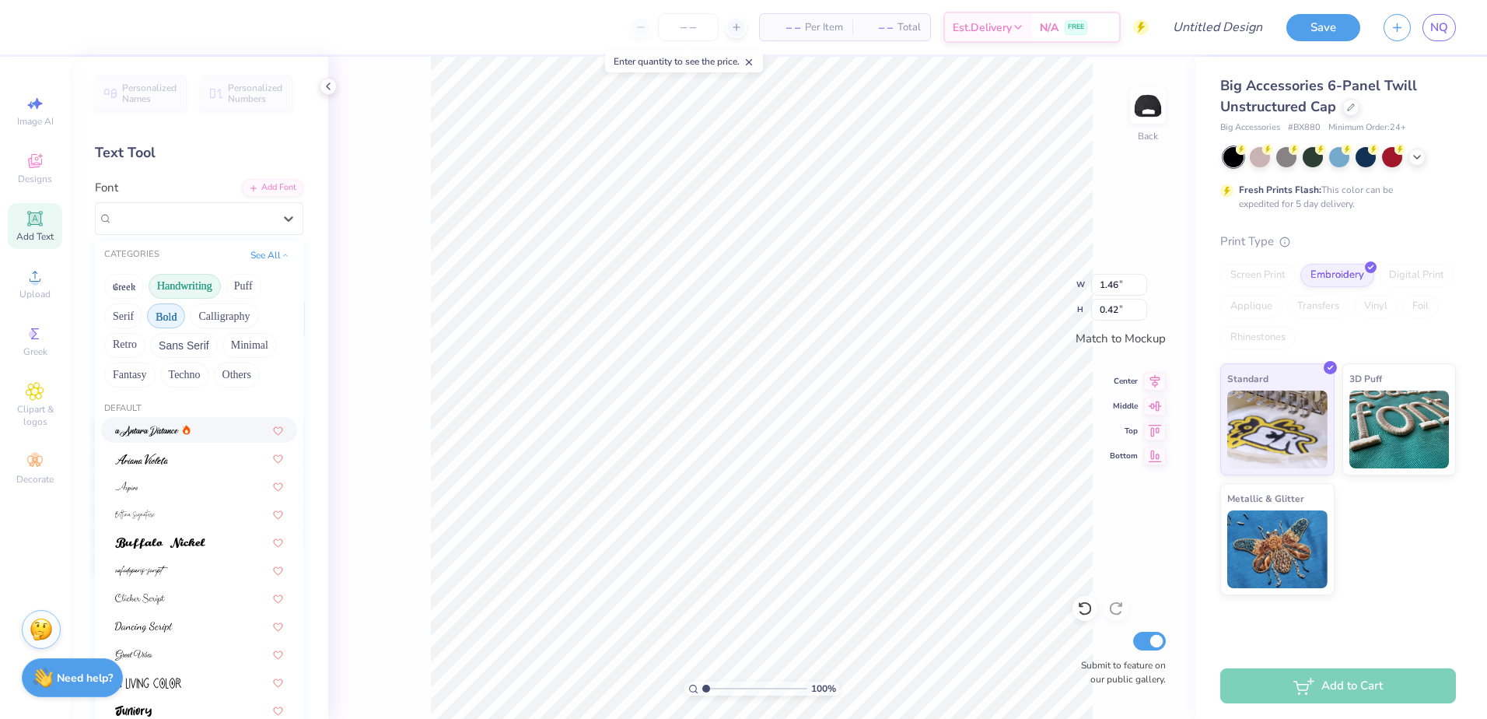
click at [168, 313] on button "Bold" at bounding box center [166, 315] width 38 height 25
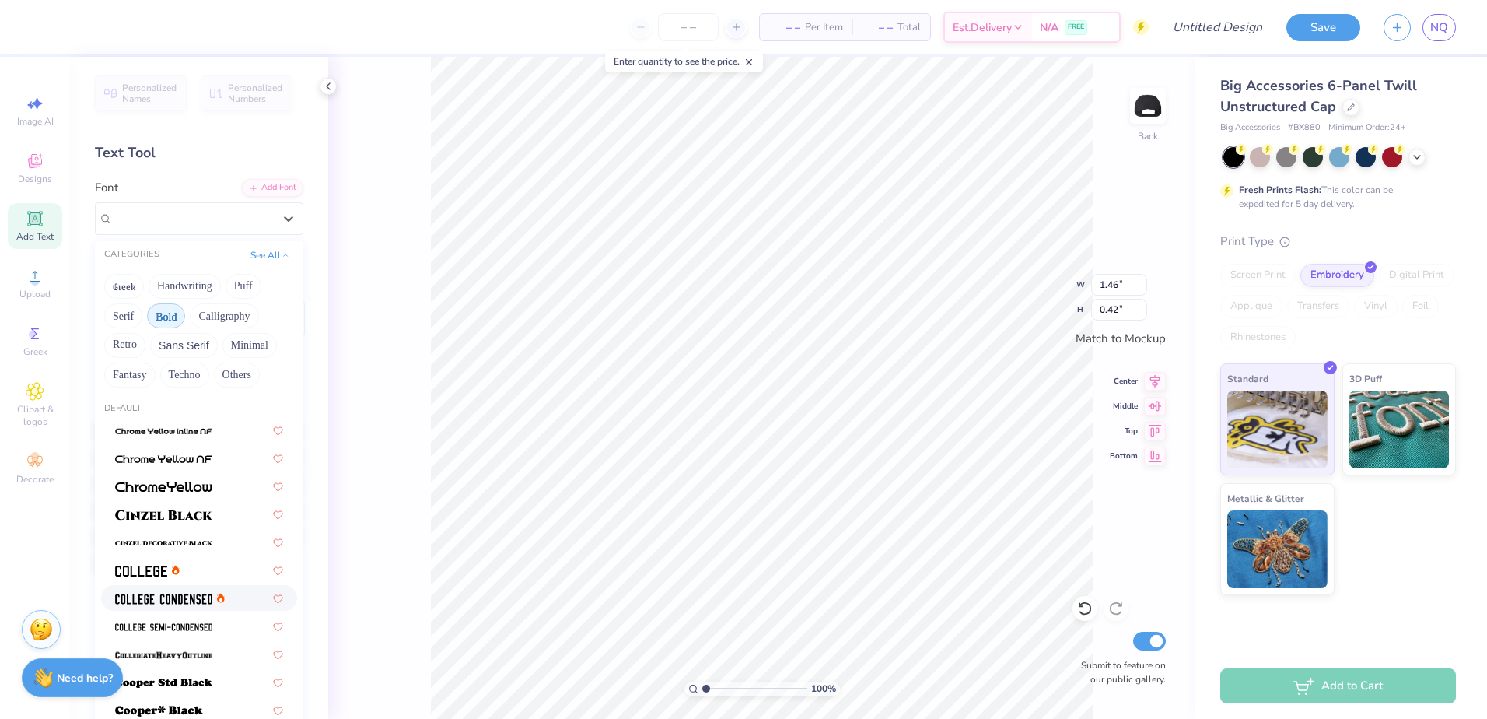
click at [155, 593] on img at bounding box center [163, 598] width 97 height 11
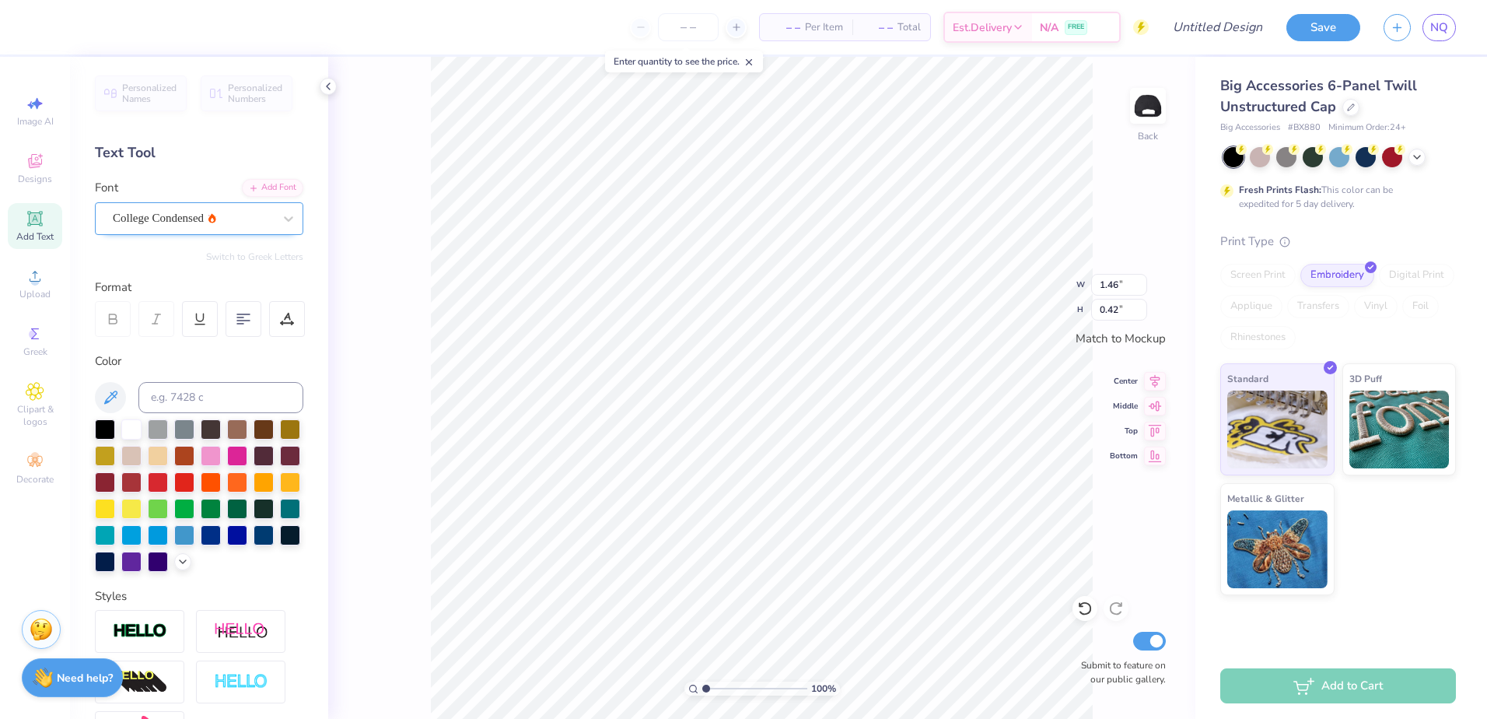
click at [222, 226] on div "College Condensed" at bounding box center [192, 218] width 163 height 24
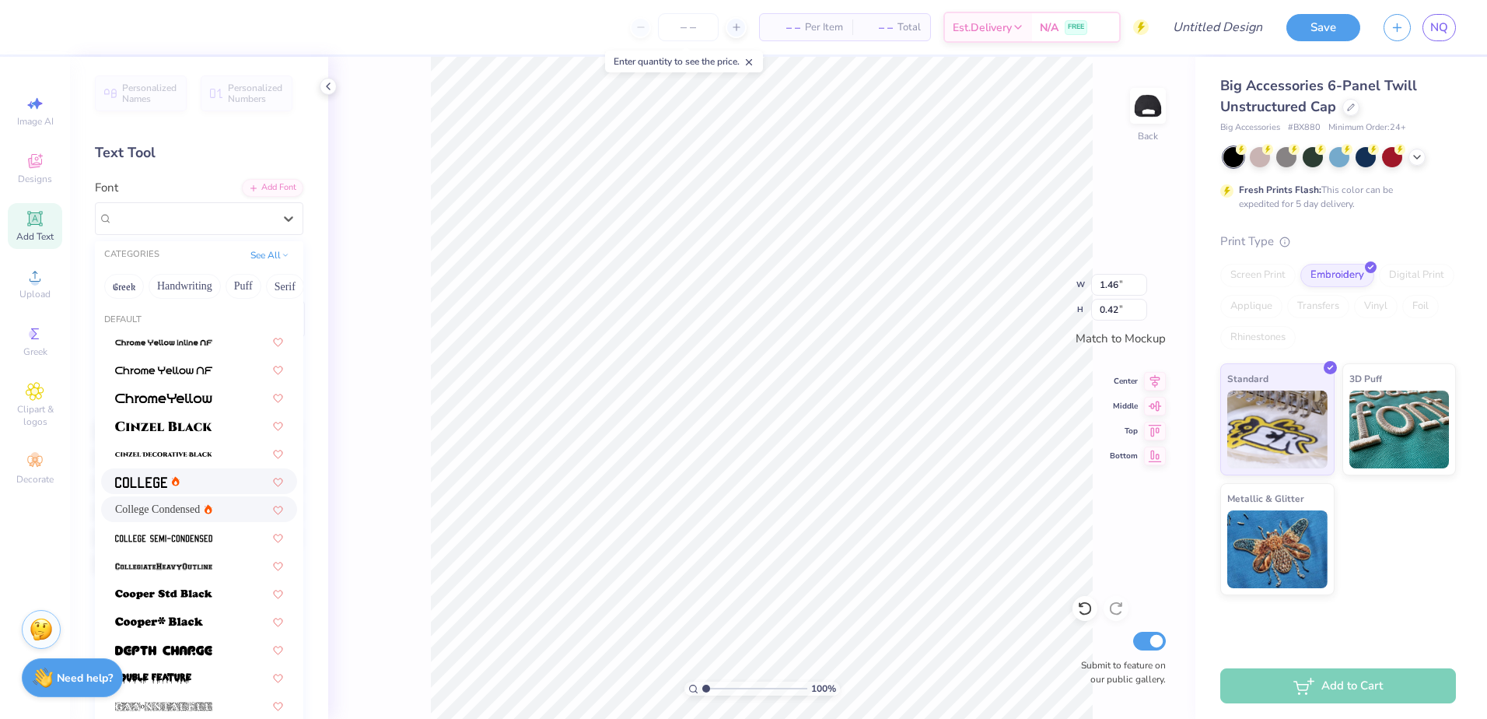
click at [181, 485] on div at bounding box center [199, 481] width 168 height 16
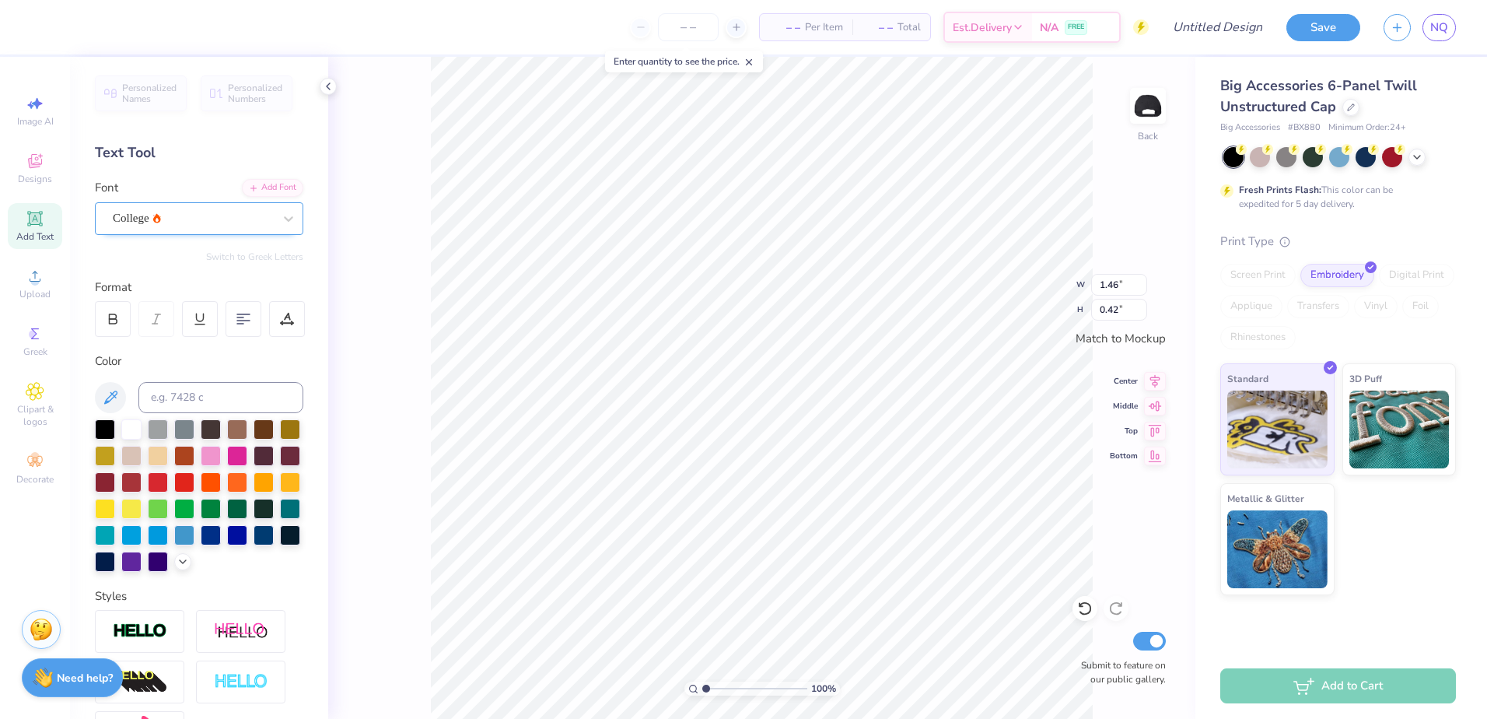
click at [250, 232] on div "College" at bounding box center [199, 218] width 208 height 33
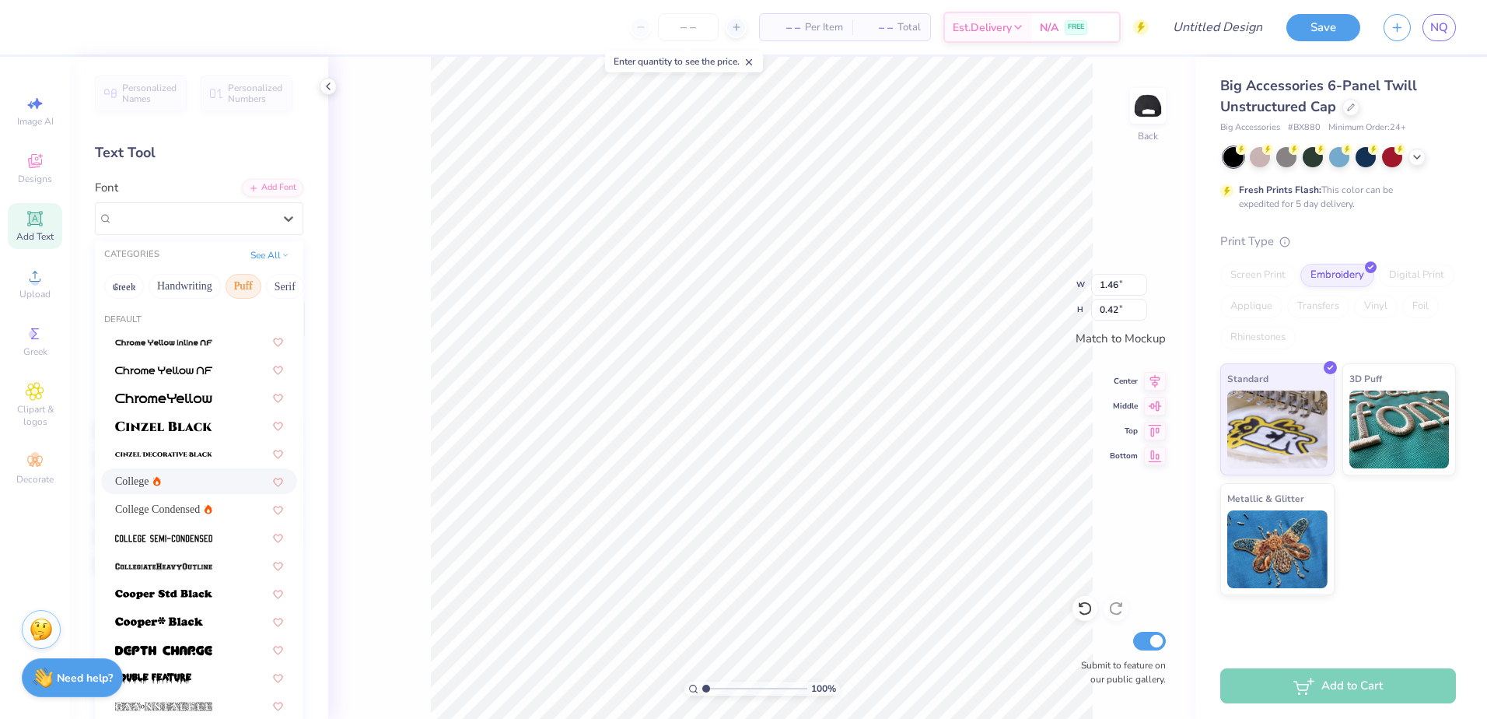
click at [233, 292] on button "Puff" at bounding box center [244, 286] width 36 height 25
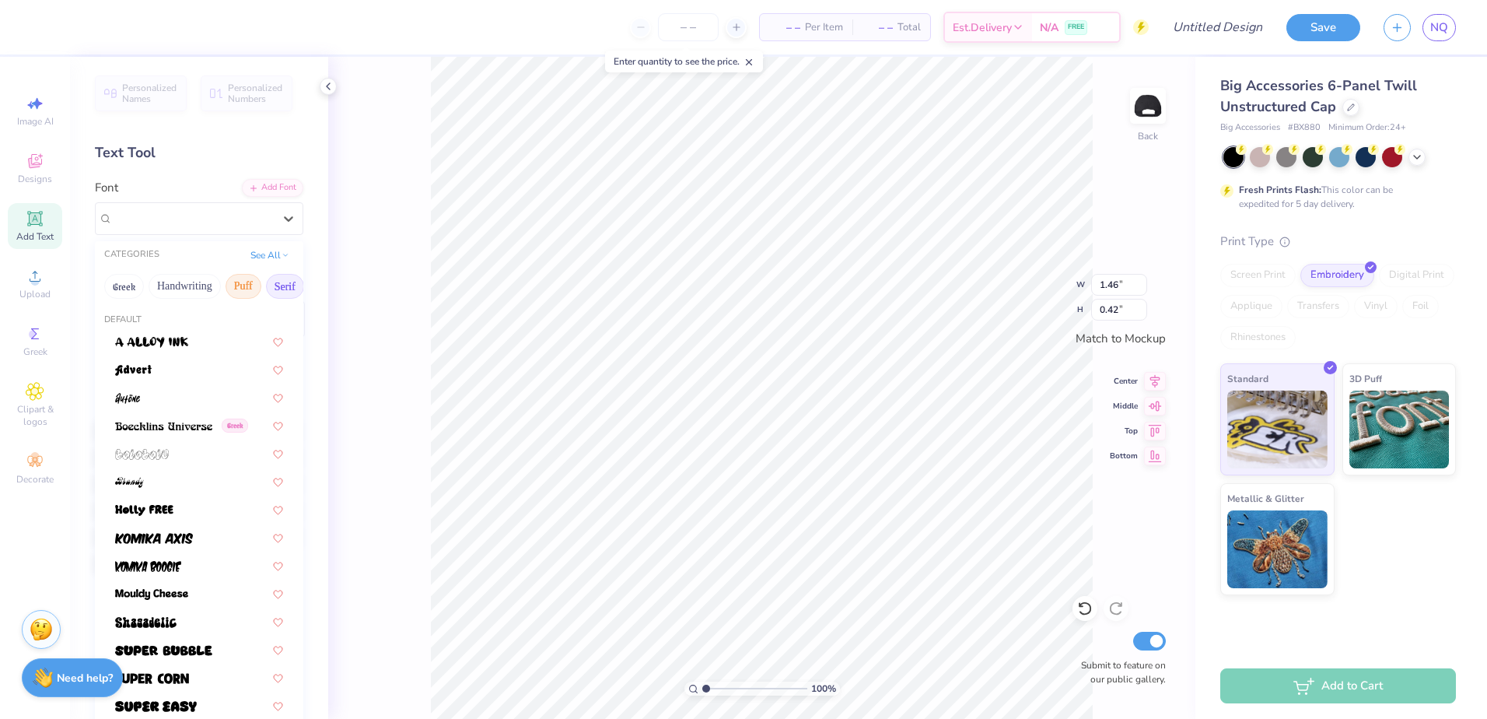
click at [278, 285] on button "Serif" at bounding box center [285, 286] width 38 height 25
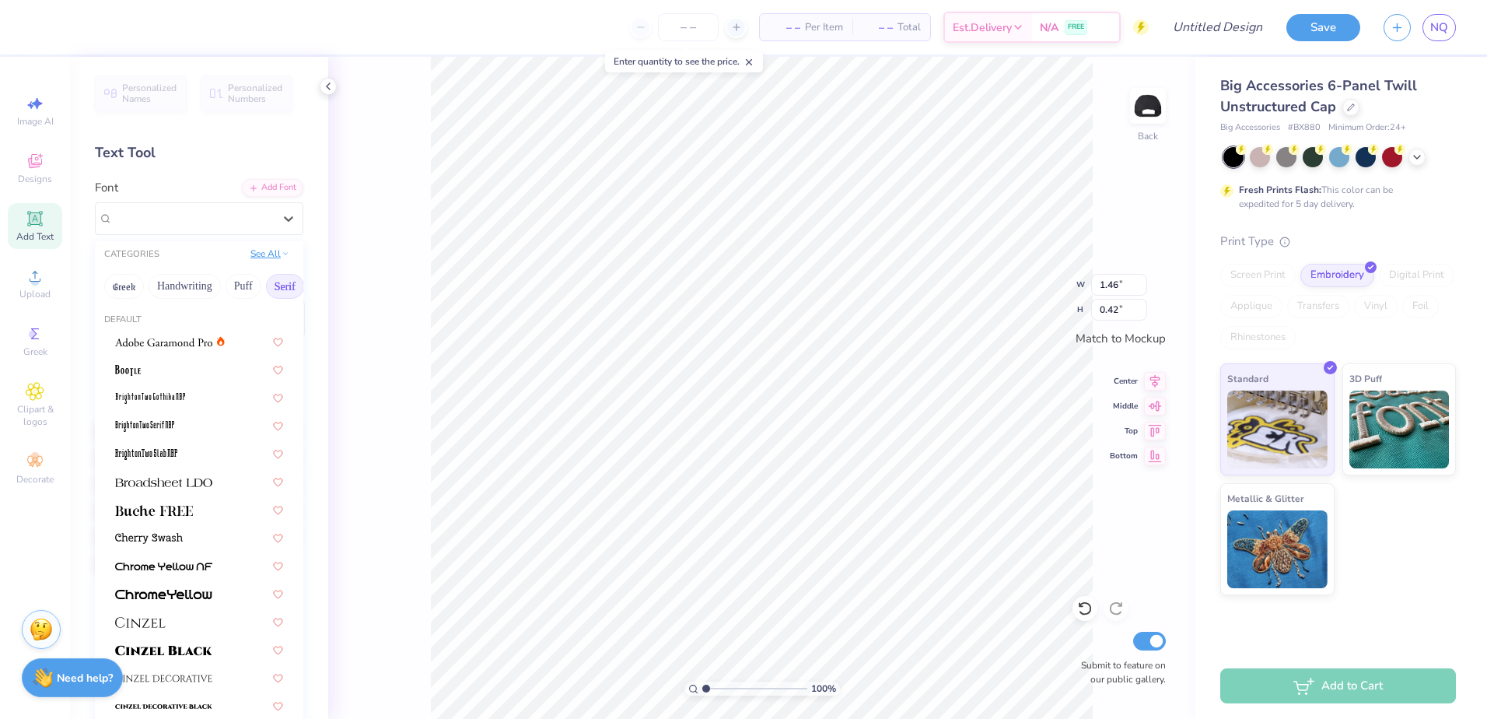
click at [273, 257] on button "See All" at bounding box center [270, 254] width 48 height 16
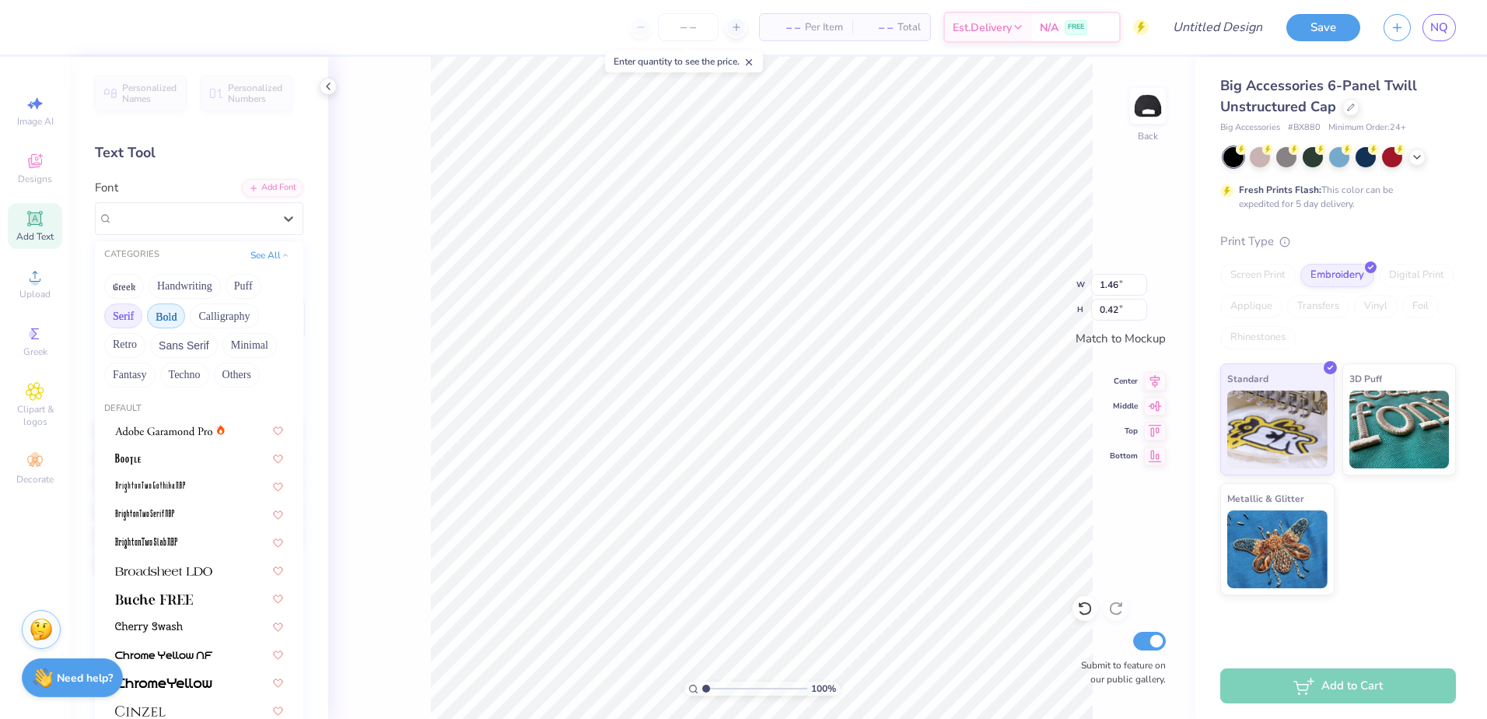
click at [184, 317] on button "Bold" at bounding box center [166, 315] width 38 height 25
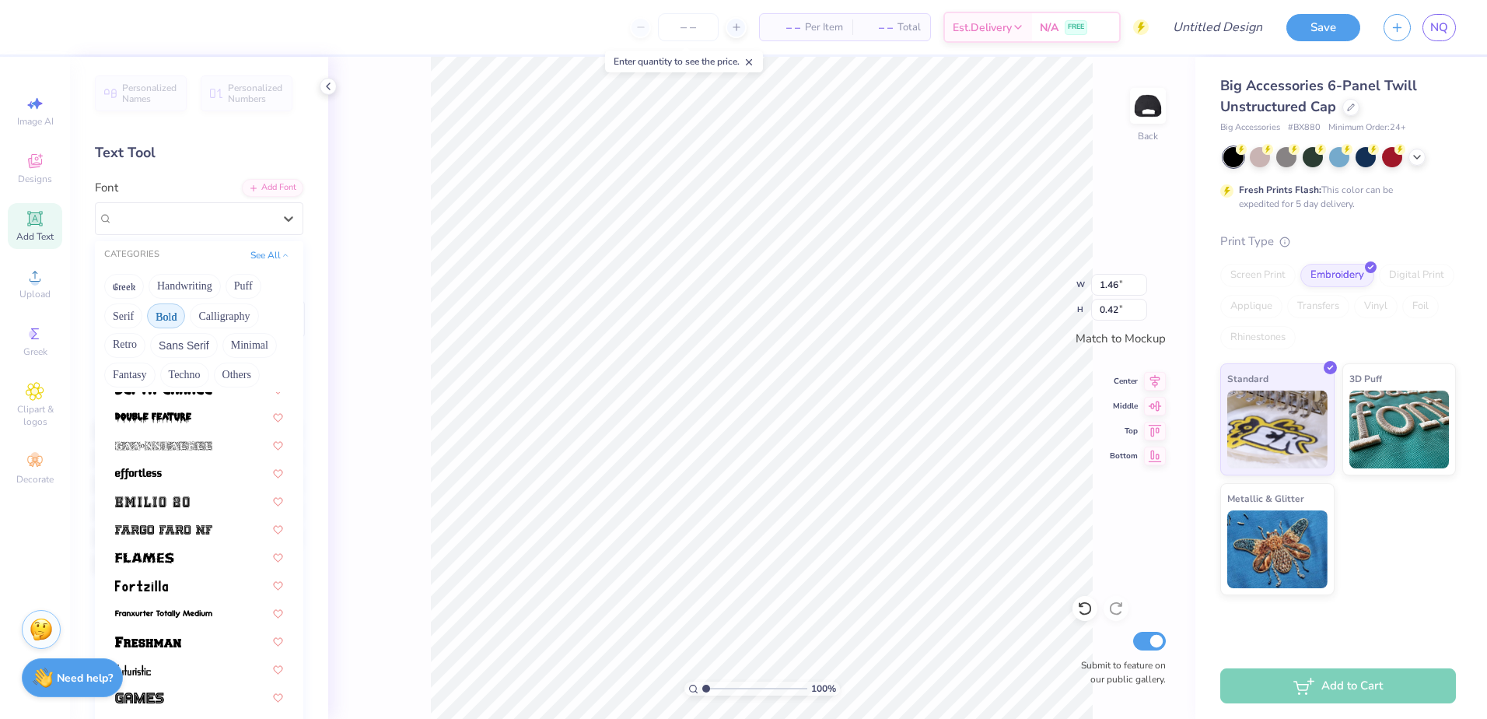
scroll to position [622, 0]
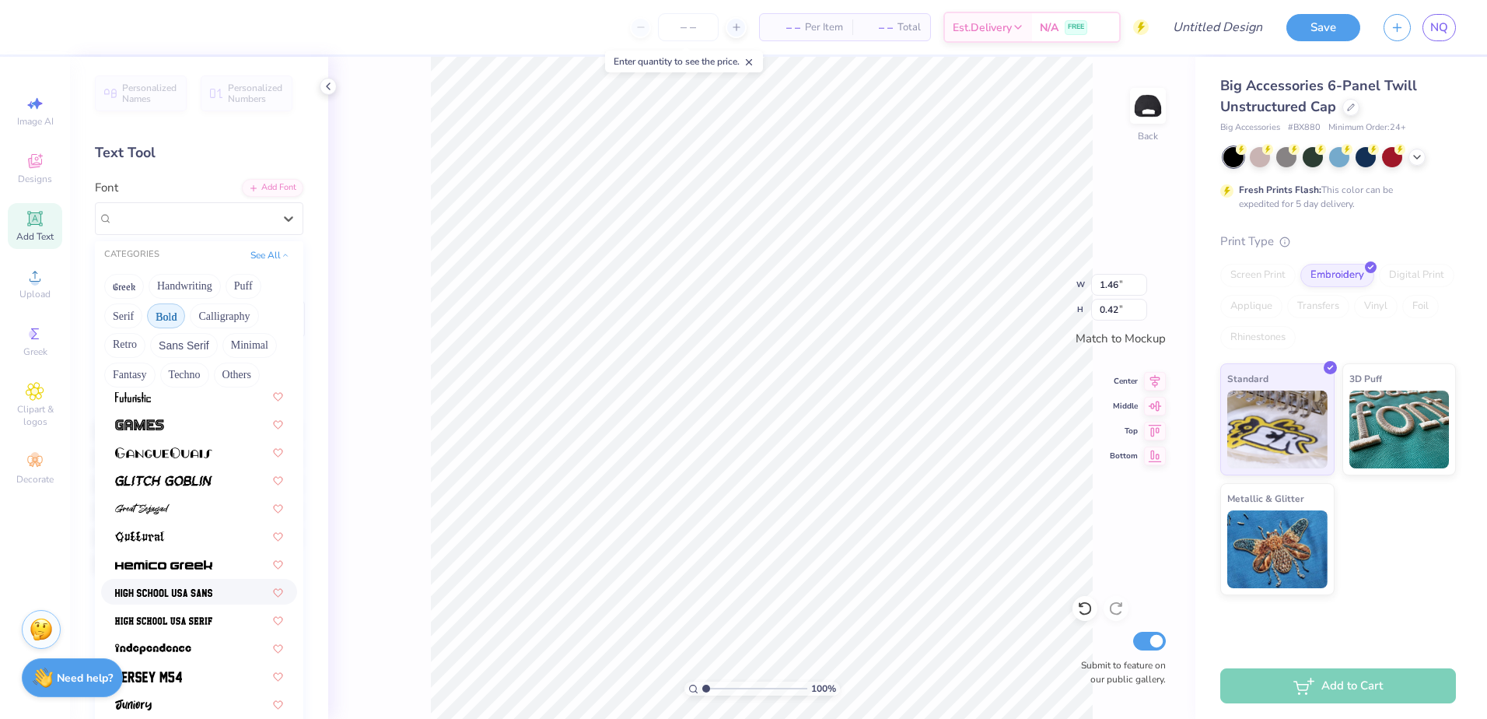
click at [215, 590] on div at bounding box center [199, 591] width 168 height 16
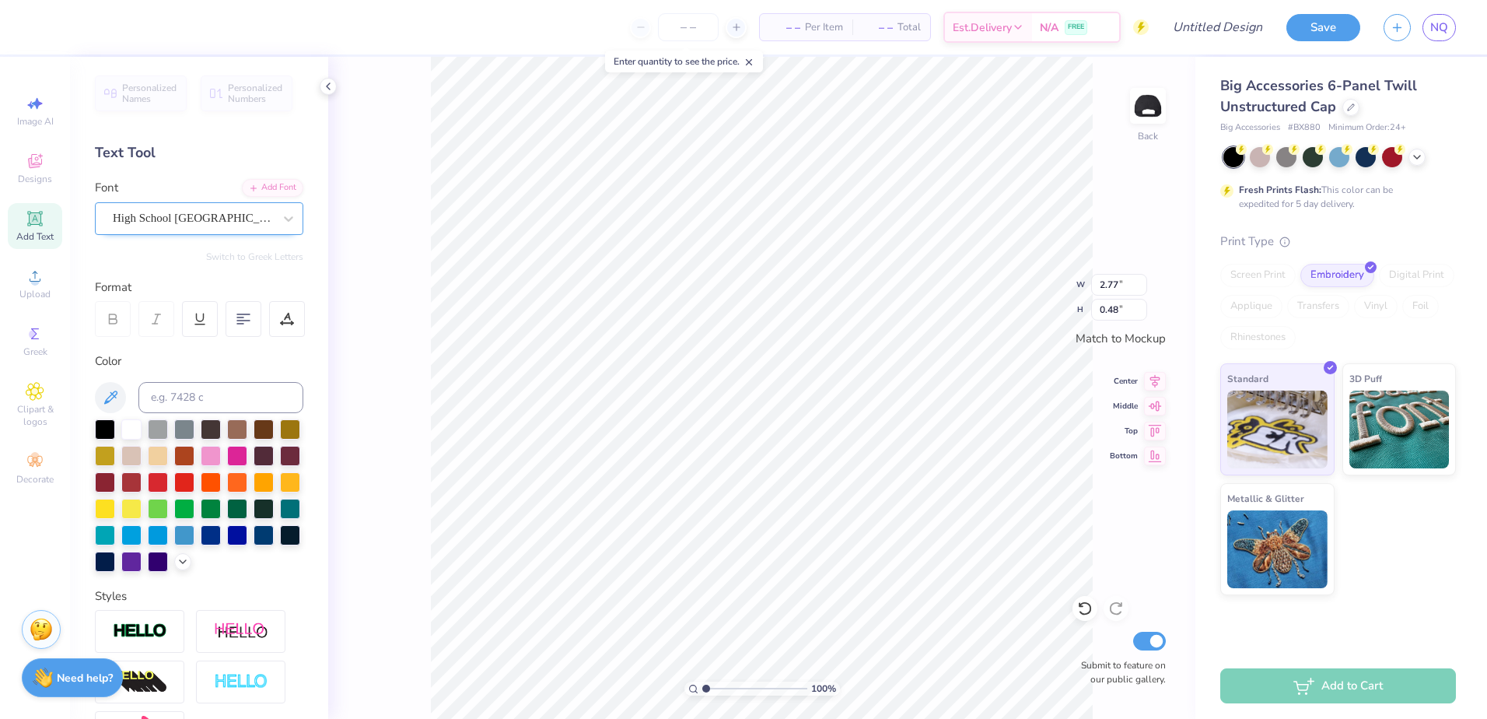
click at [262, 226] on div "High School USA Sans" at bounding box center [192, 218] width 163 height 24
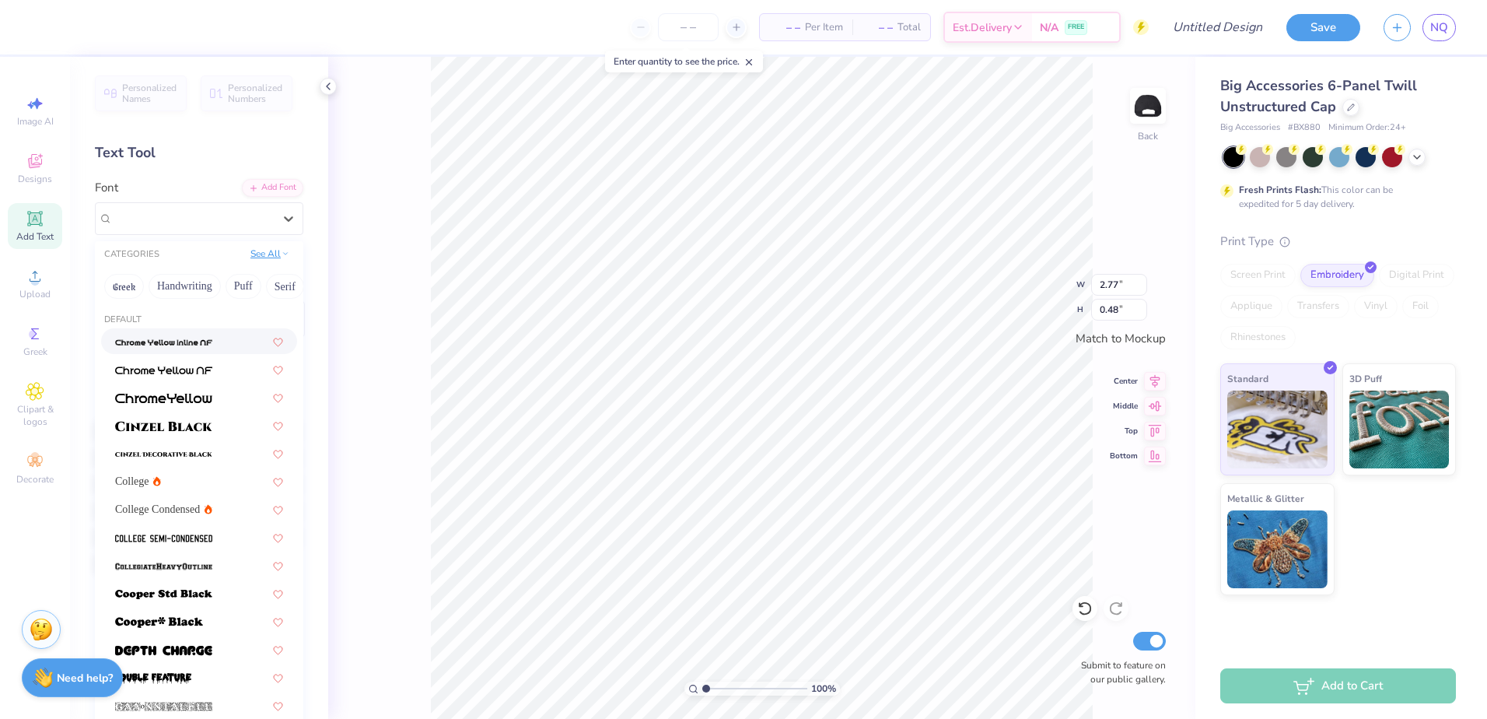
click at [246, 255] on button "See All" at bounding box center [270, 254] width 48 height 16
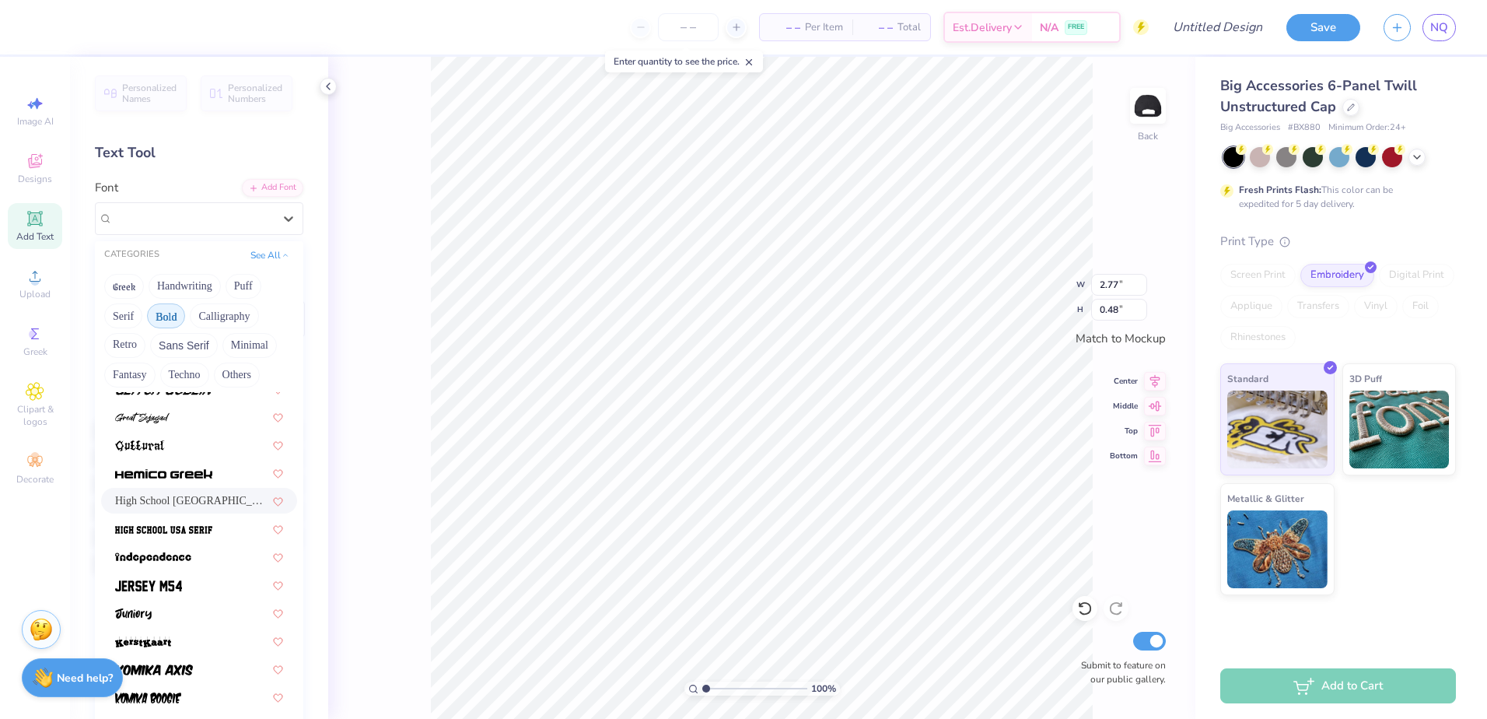
scroll to position [700, 0]
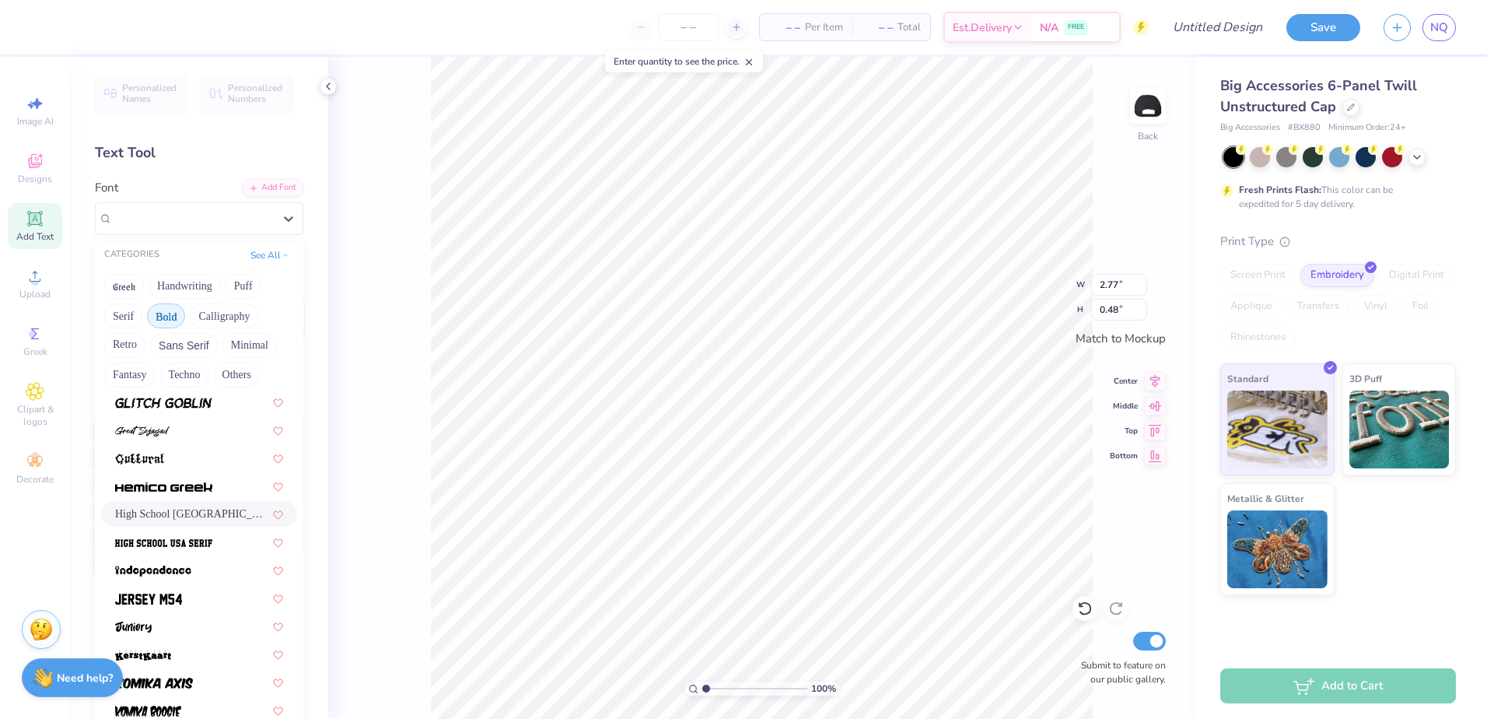
click at [195, 508] on span "High School USA Sans" at bounding box center [191, 514] width 153 height 16
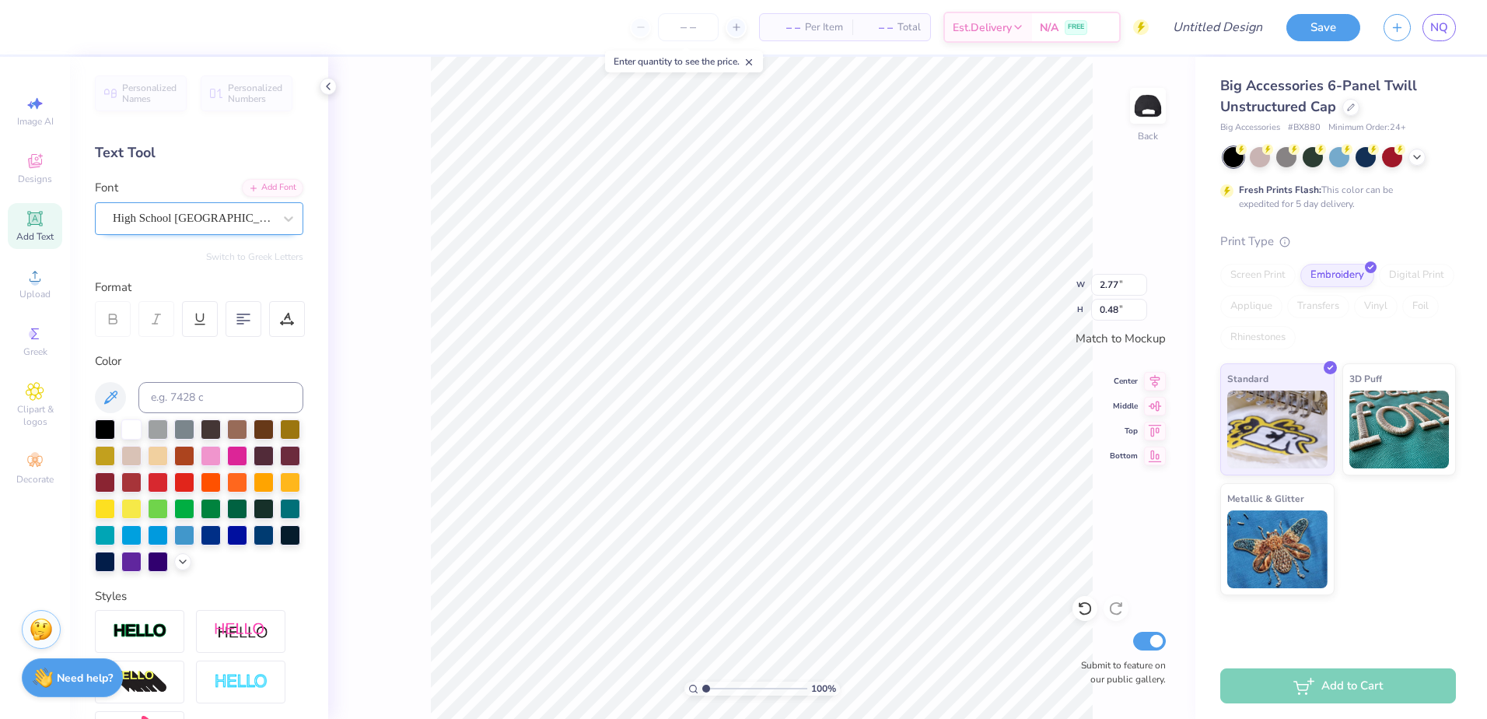
click at [250, 227] on div "High School USA Sans" at bounding box center [192, 218] width 163 height 24
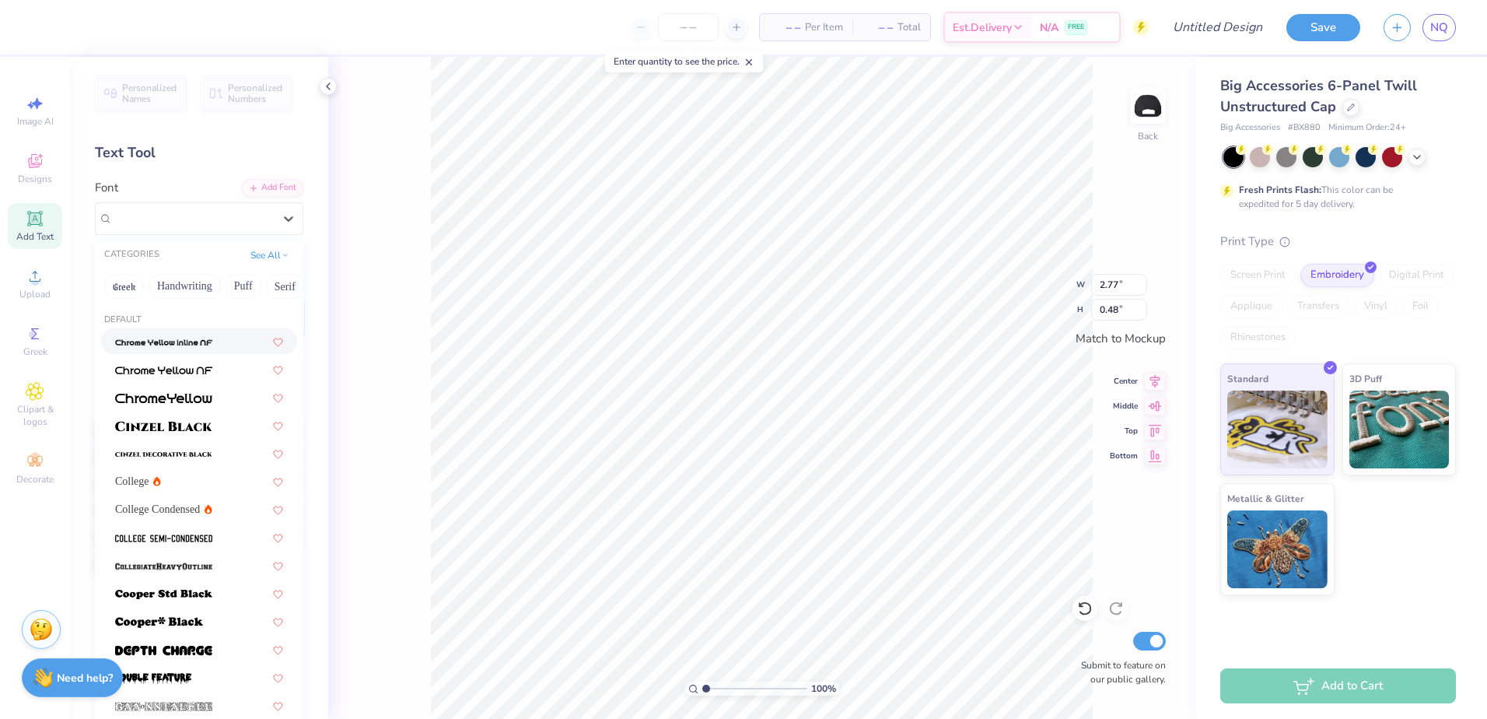
click at [245, 265] on div "CATEGORIES See All" at bounding box center [199, 255] width 208 height 28
click at [248, 257] on button "See All" at bounding box center [270, 254] width 48 height 16
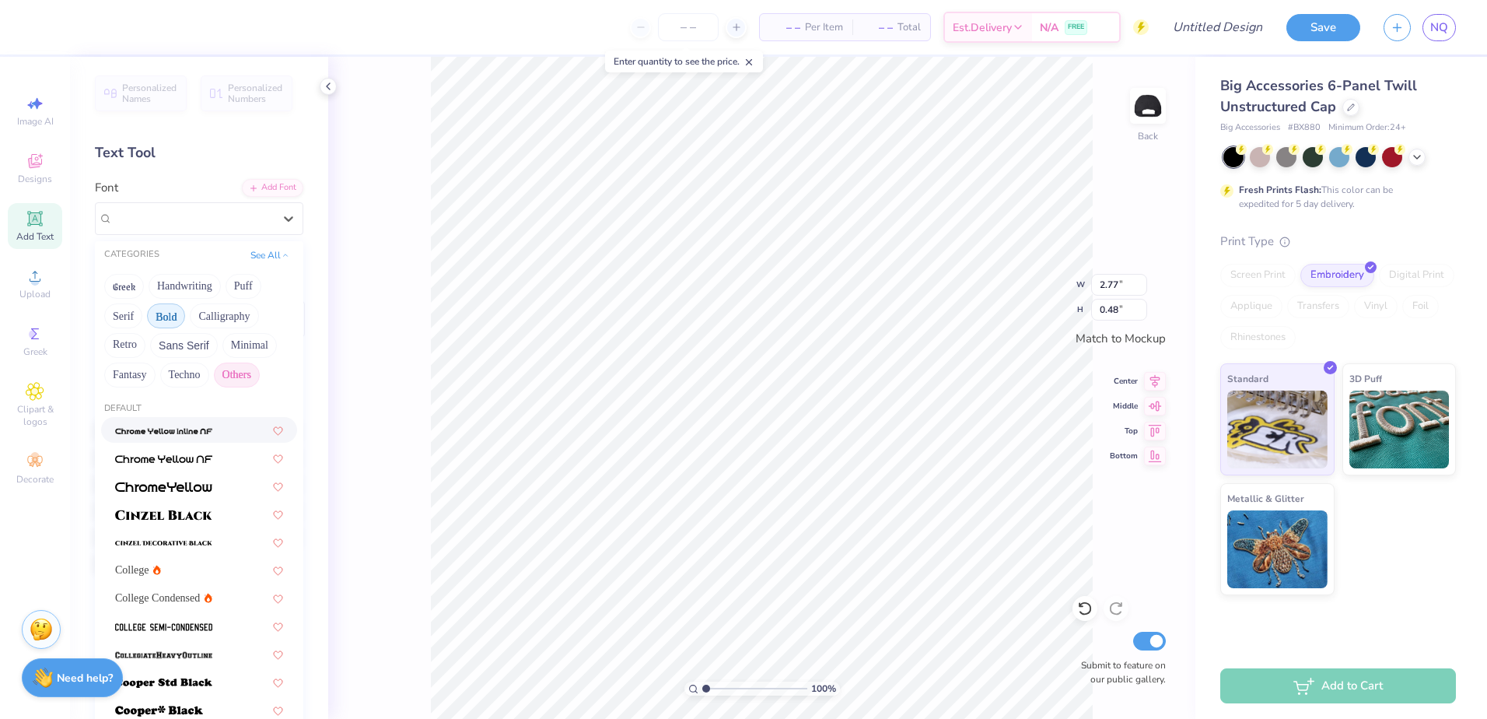
click at [240, 383] on button "Others" at bounding box center [237, 374] width 46 height 25
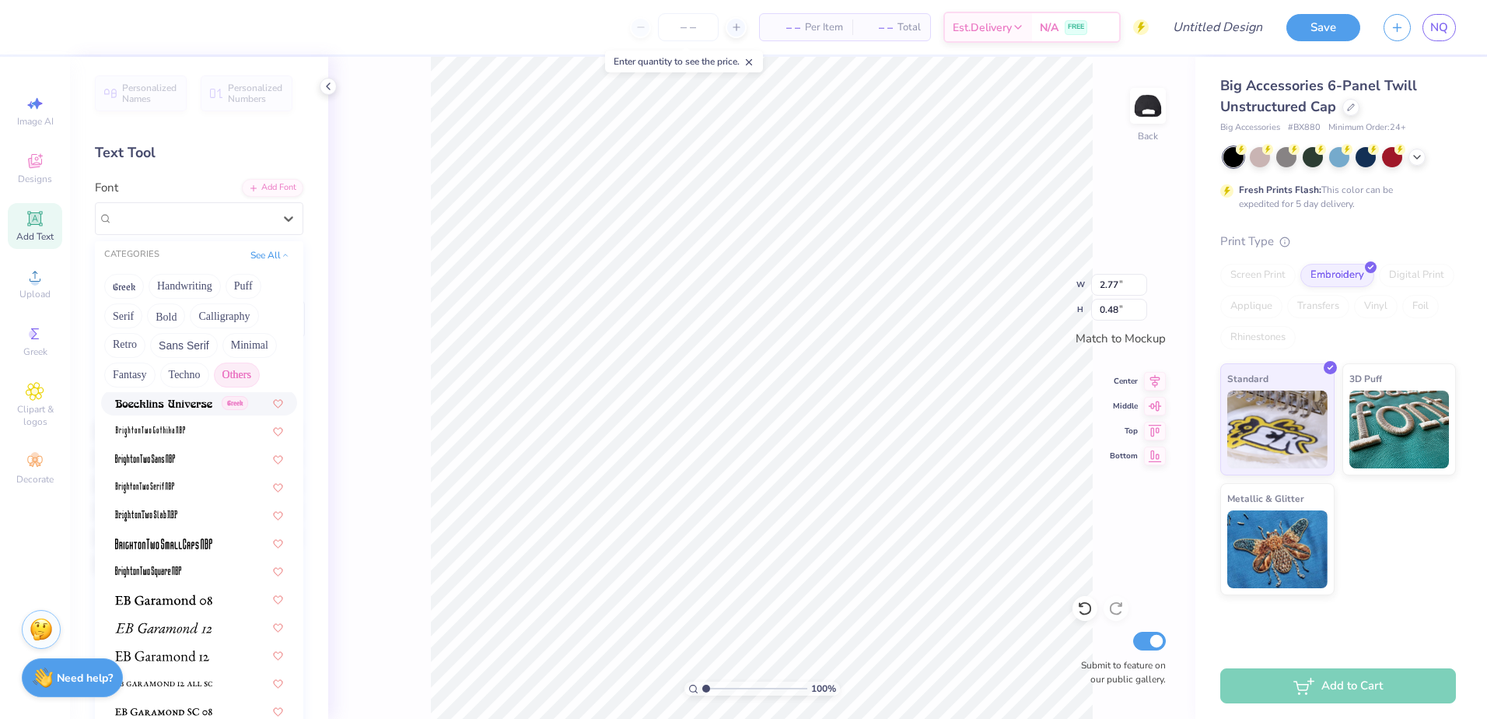
scroll to position [100, 0]
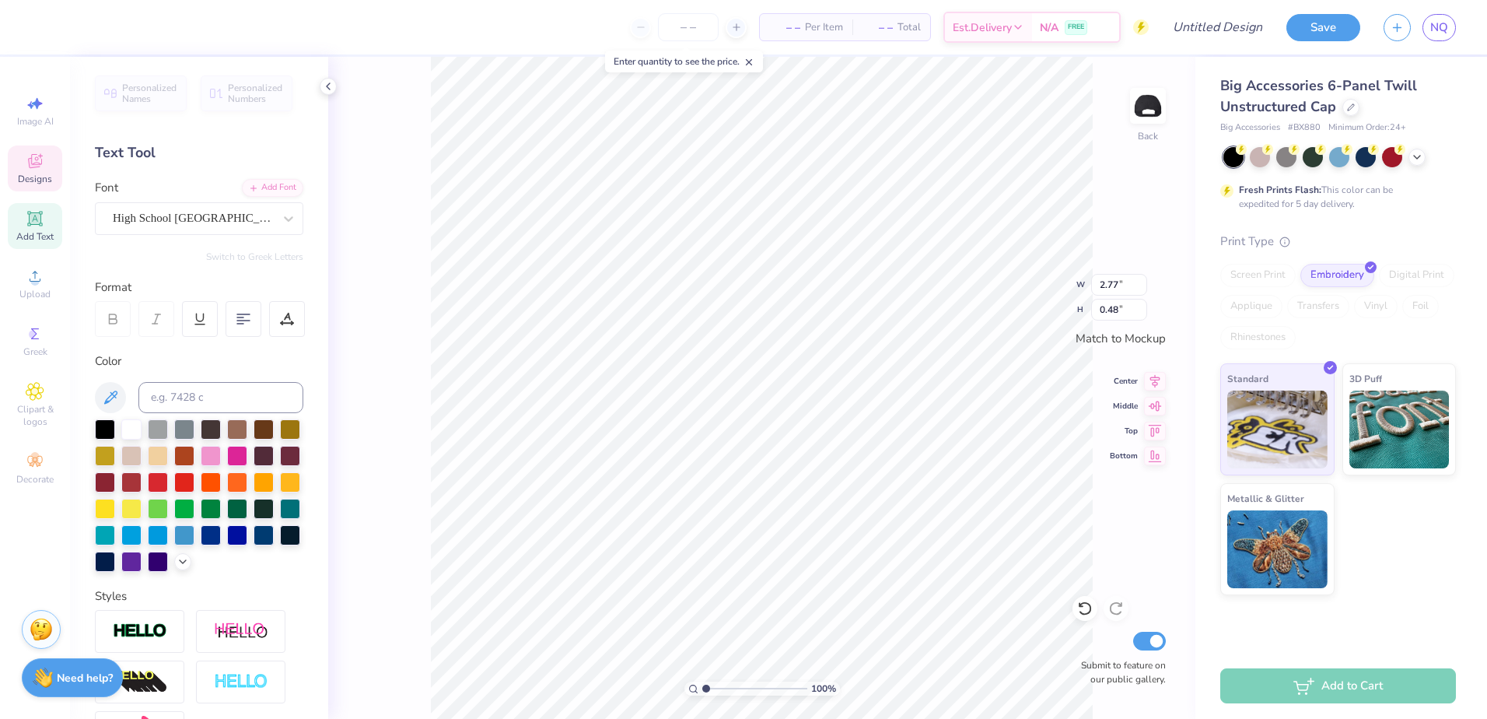
click at [31, 157] on icon at bounding box center [35, 161] width 19 height 19
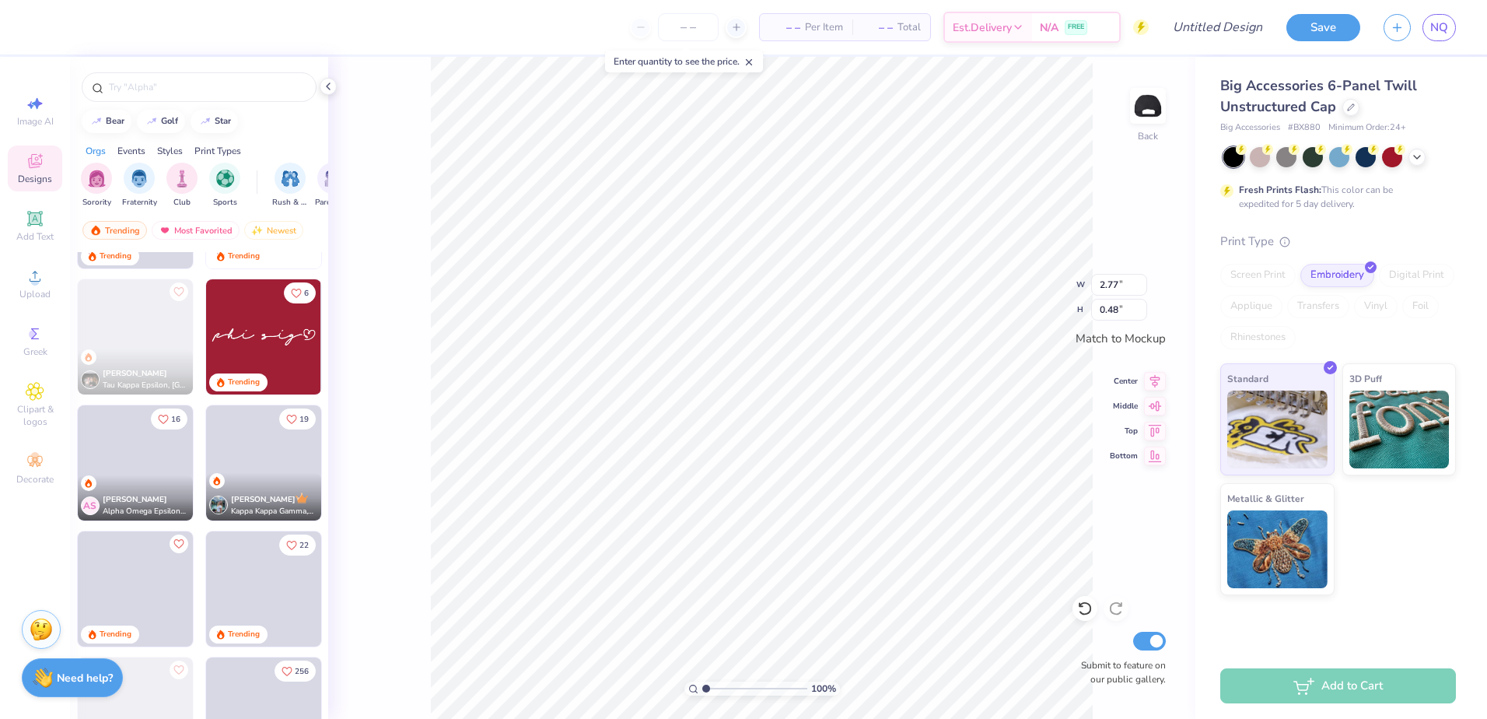
scroll to position [1245, 0]
